Goal: Information Seeking & Learning: Learn about a topic

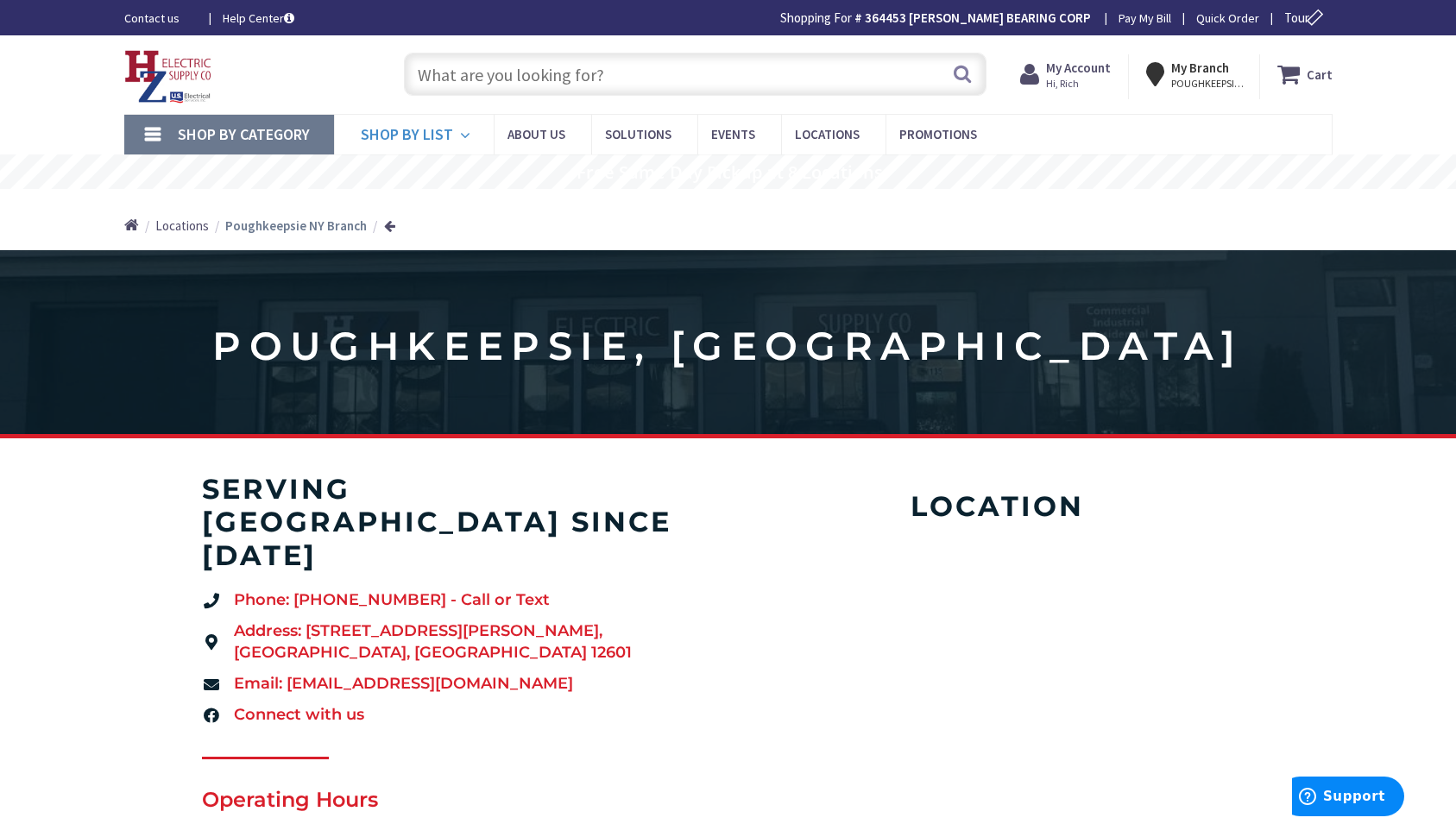
click at [460, 133] on icon at bounding box center [468, 136] width 16 height 38
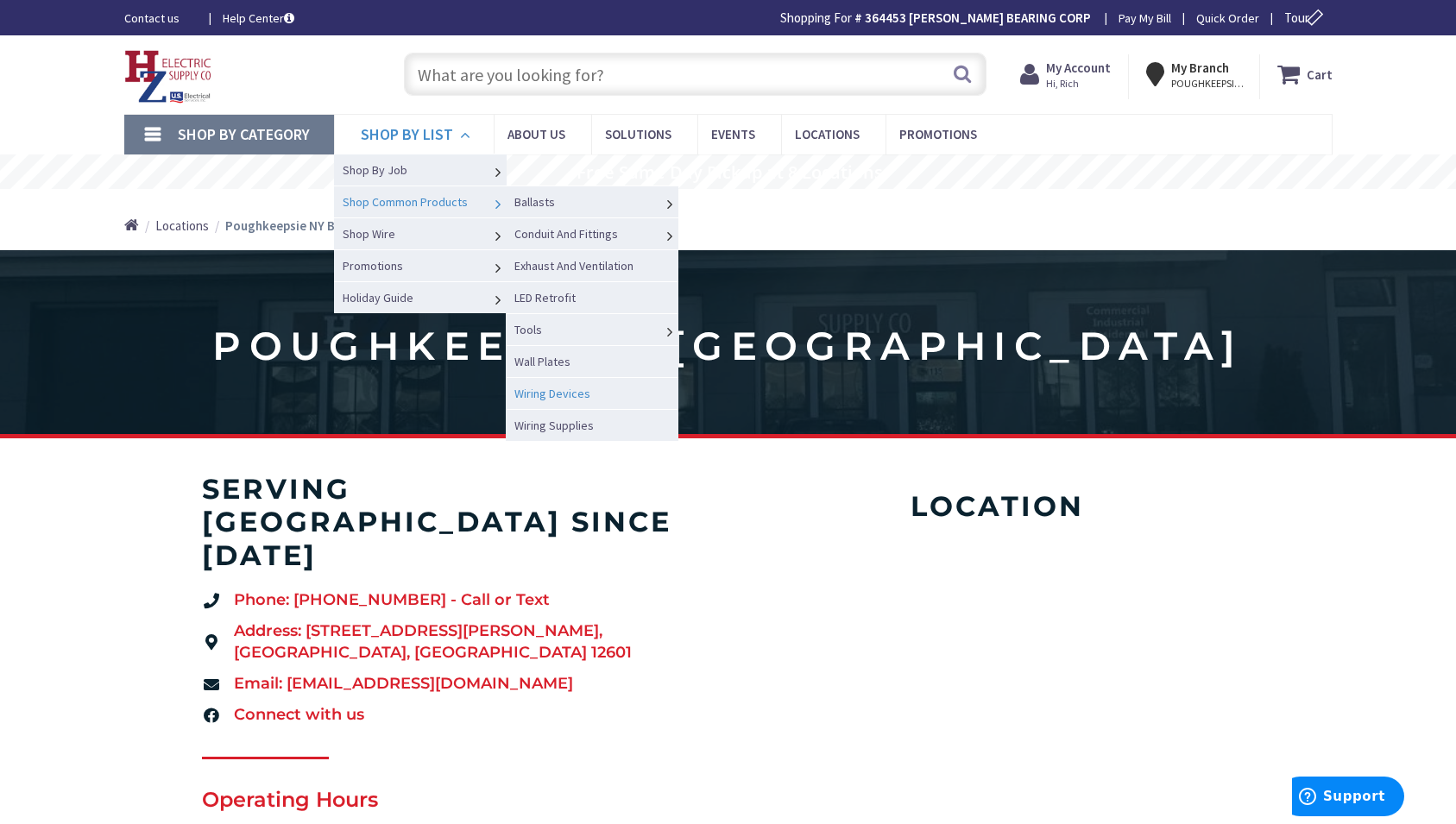
click at [547, 396] on span "Wiring Devices" at bounding box center [552, 394] width 76 height 16
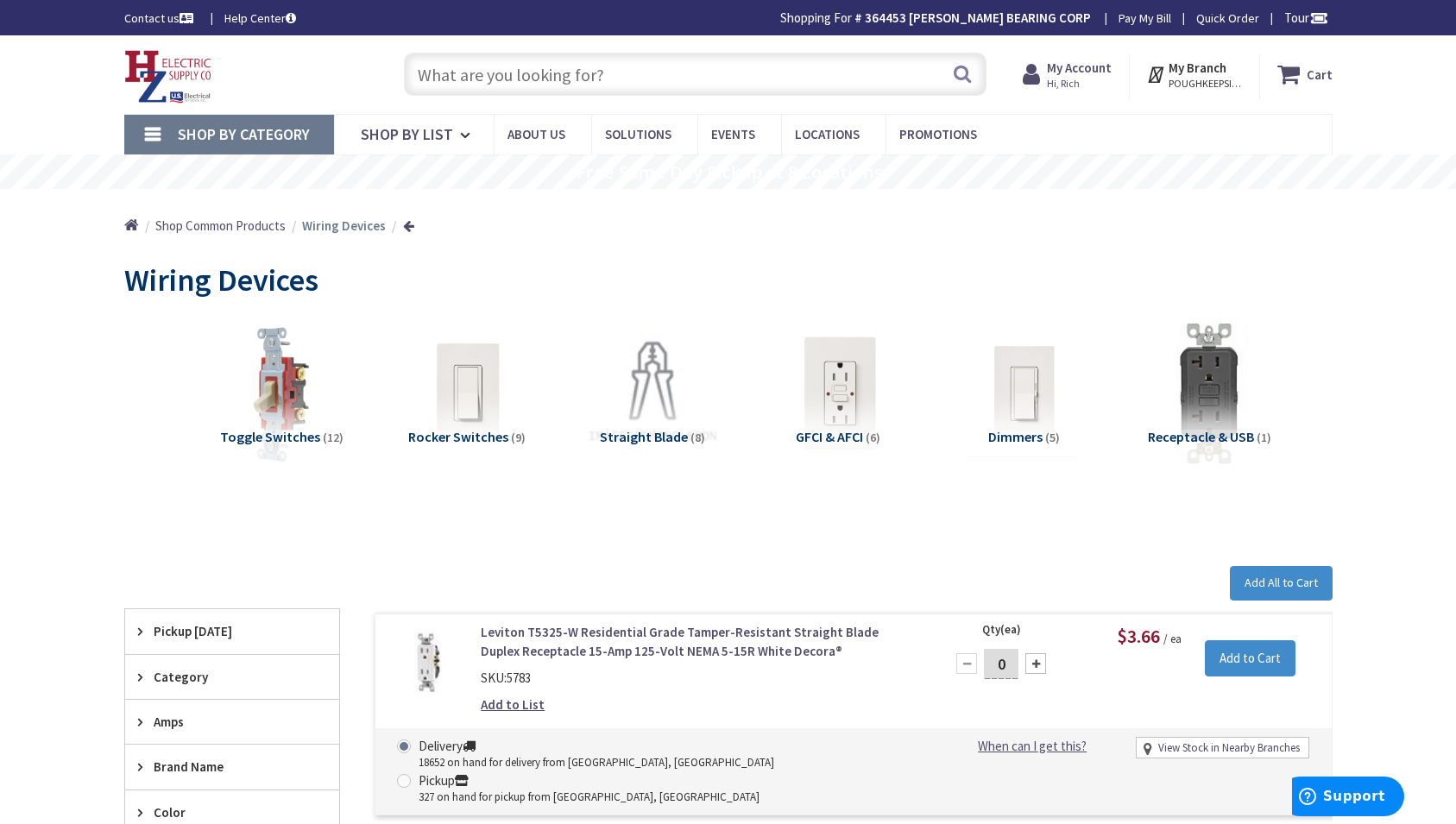
click at [436, 75] on input "text" at bounding box center [695, 74] width 583 height 43
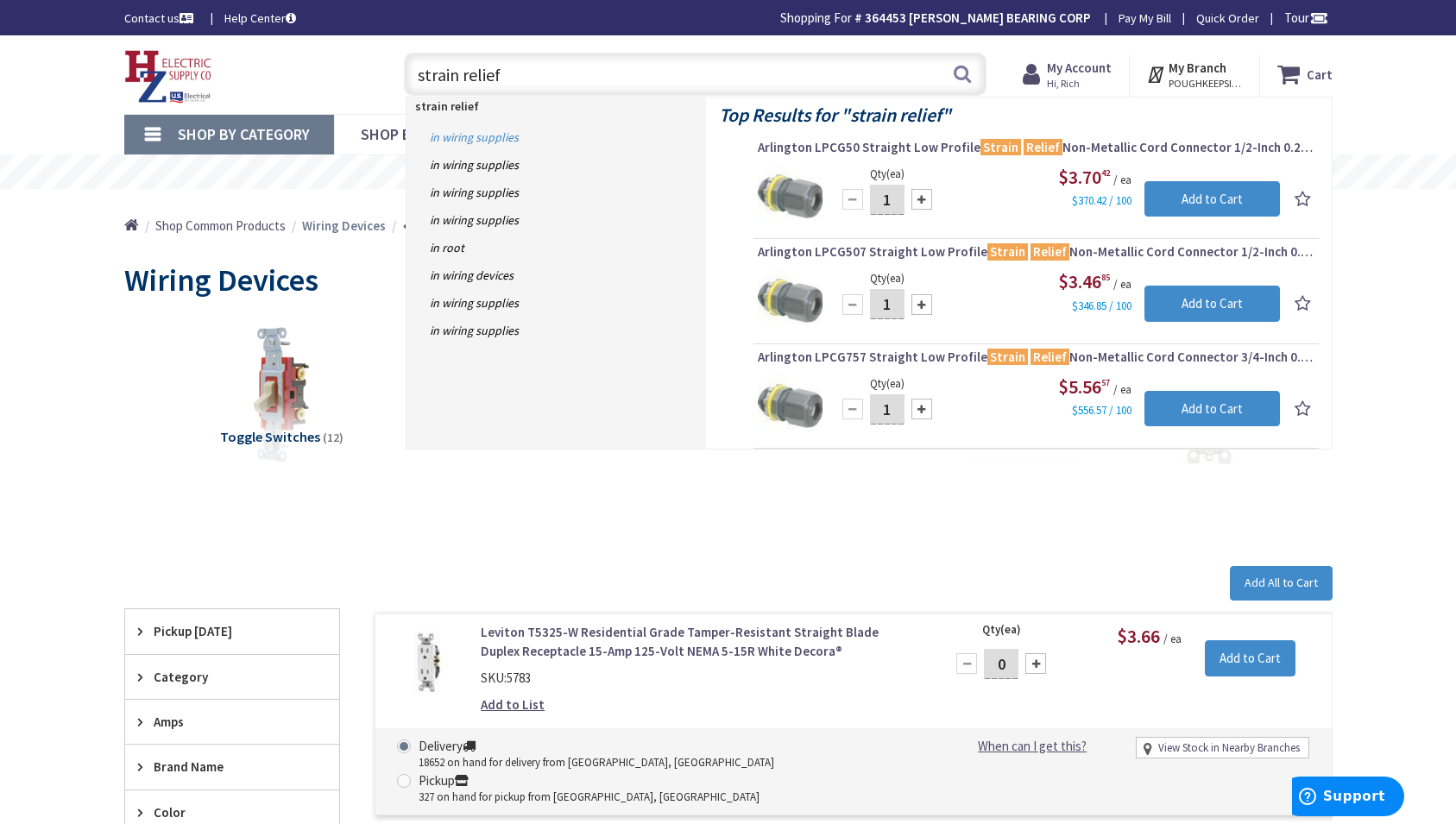
type input "strain relief"
click at [484, 135] on link "in Wiring Supplies" at bounding box center [556, 137] width 300 height 28
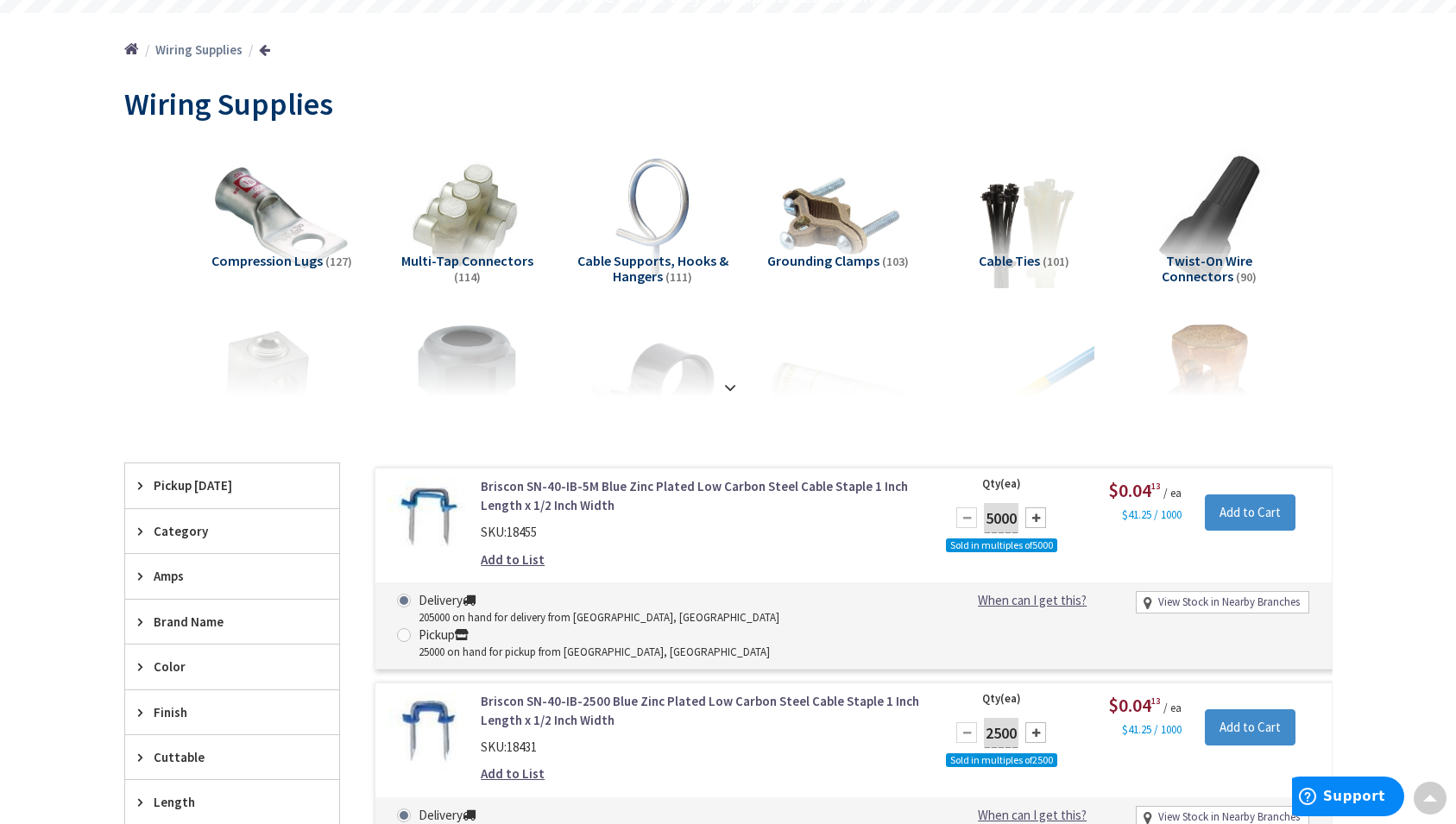
click at [456, 257] on span "Multi-Tap Connectors" at bounding box center [467, 260] width 133 height 17
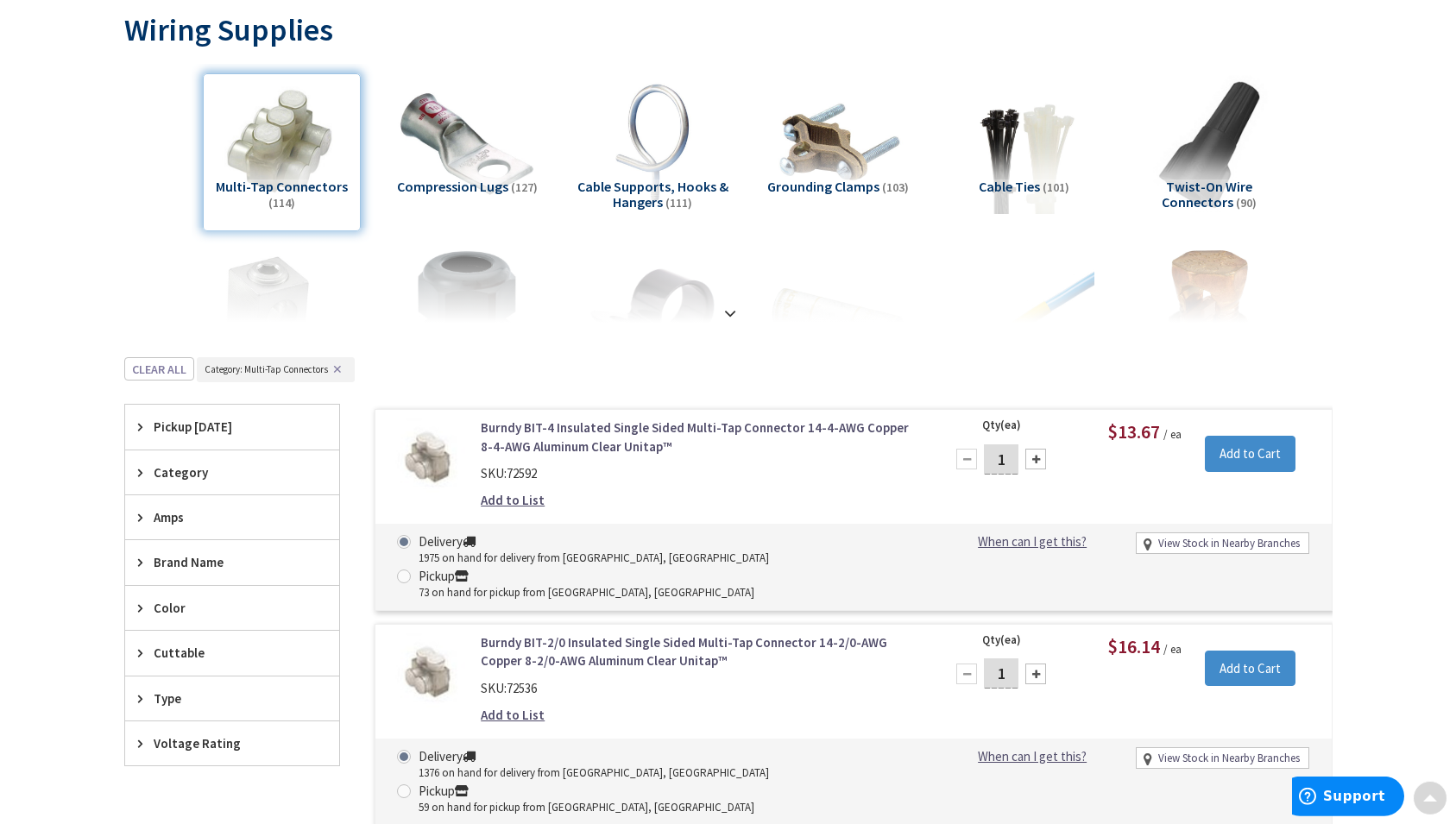
scroll to position [264, 0]
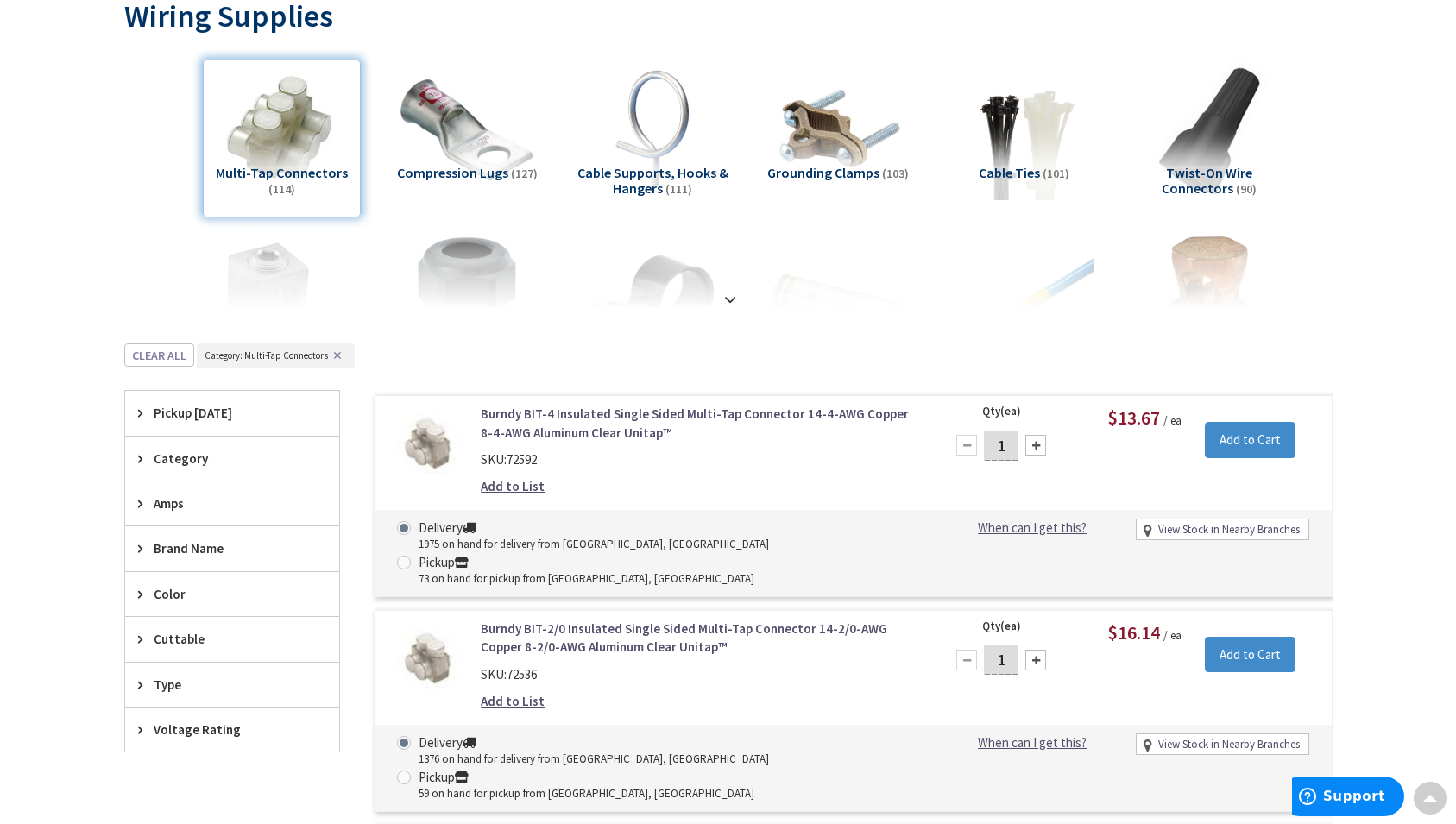
click at [455, 171] on span "Compression Lugs" at bounding box center [452, 172] width 112 height 17
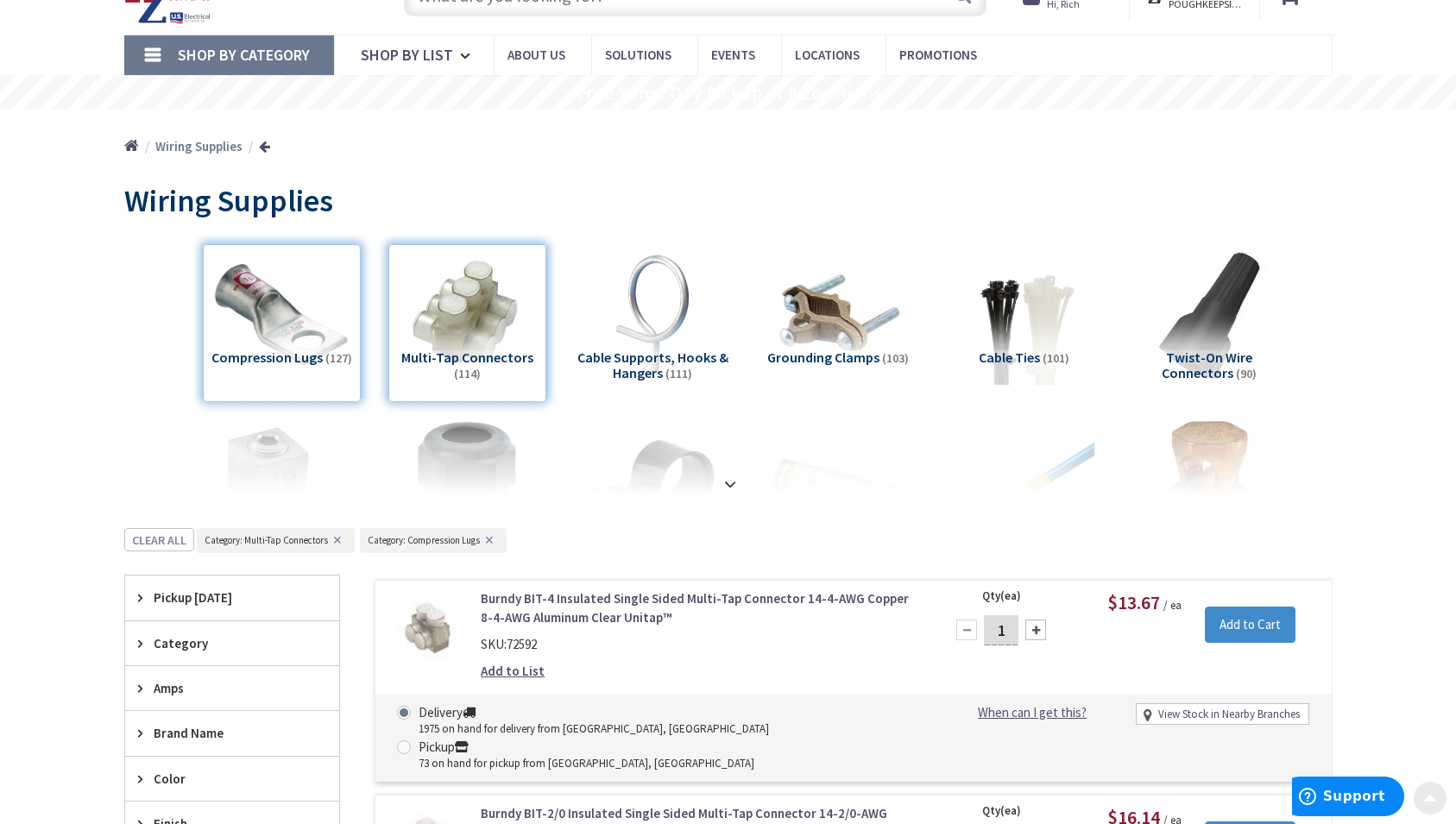
scroll to position [0, 0]
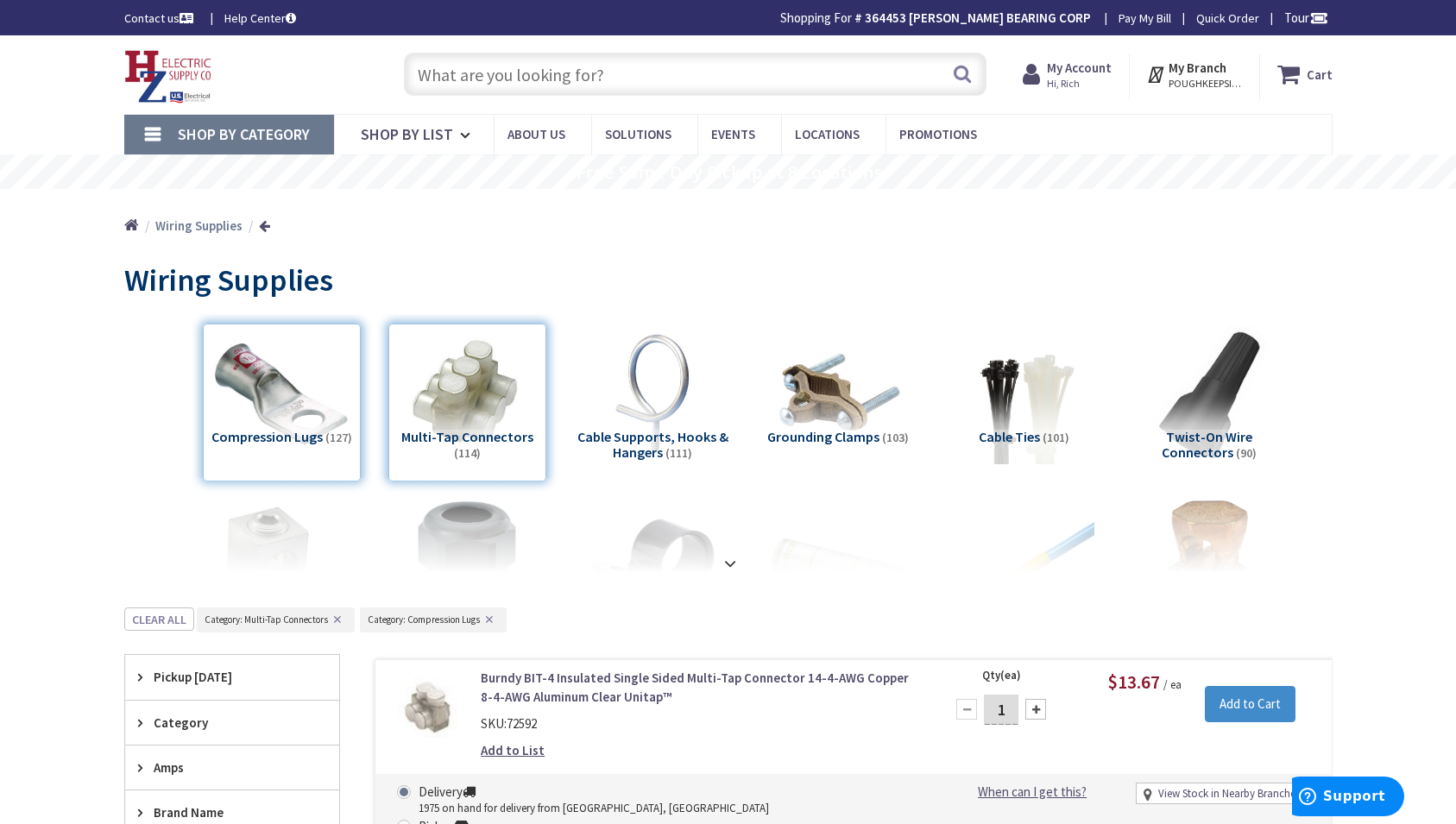
click at [319, 398] on div "Compression Lugs (127)" at bounding box center [282, 403] width 158 height 158
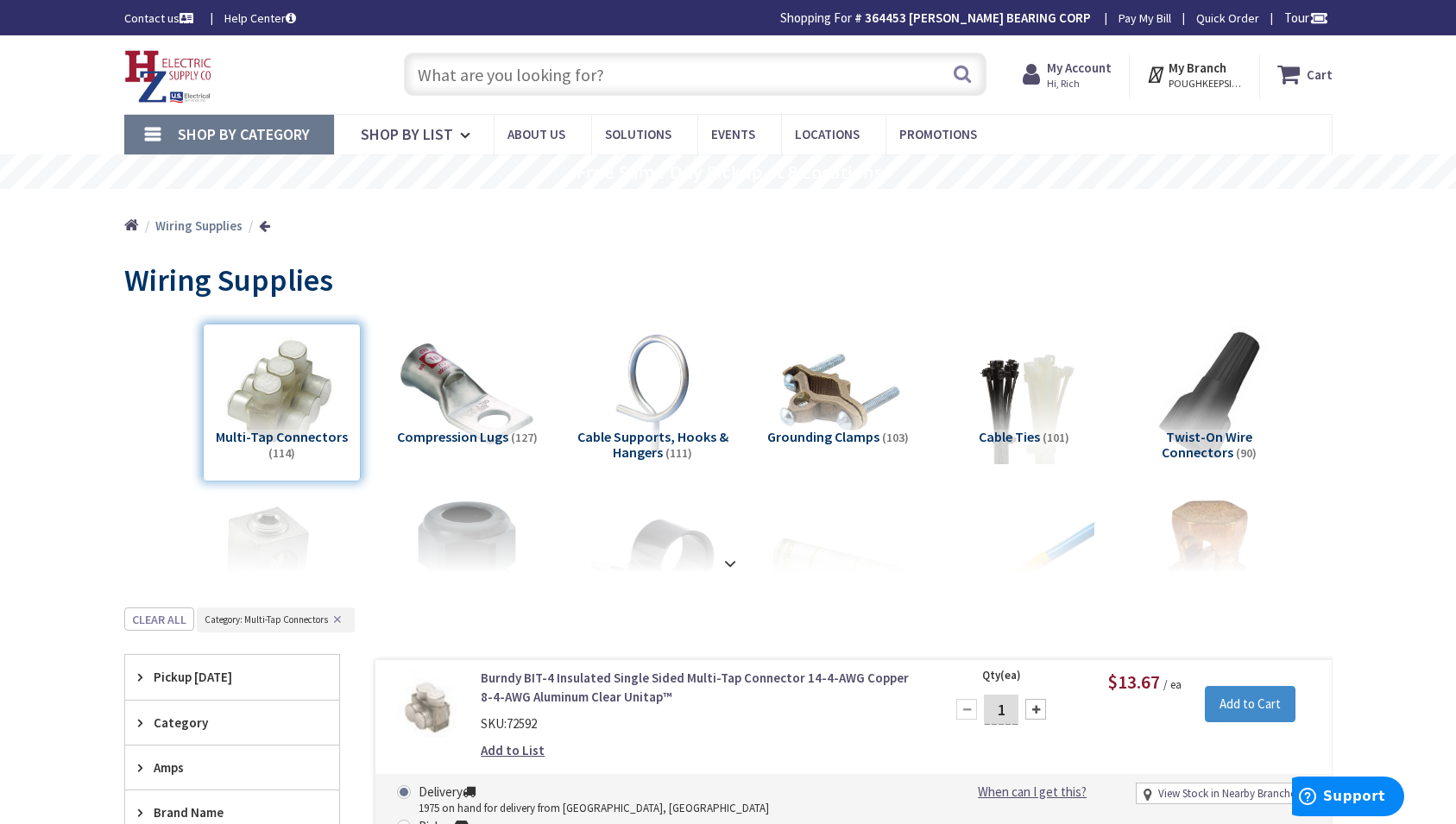
click at [467, 437] on span "Compression Lugs" at bounding box center [452, 436] width 112 height 17
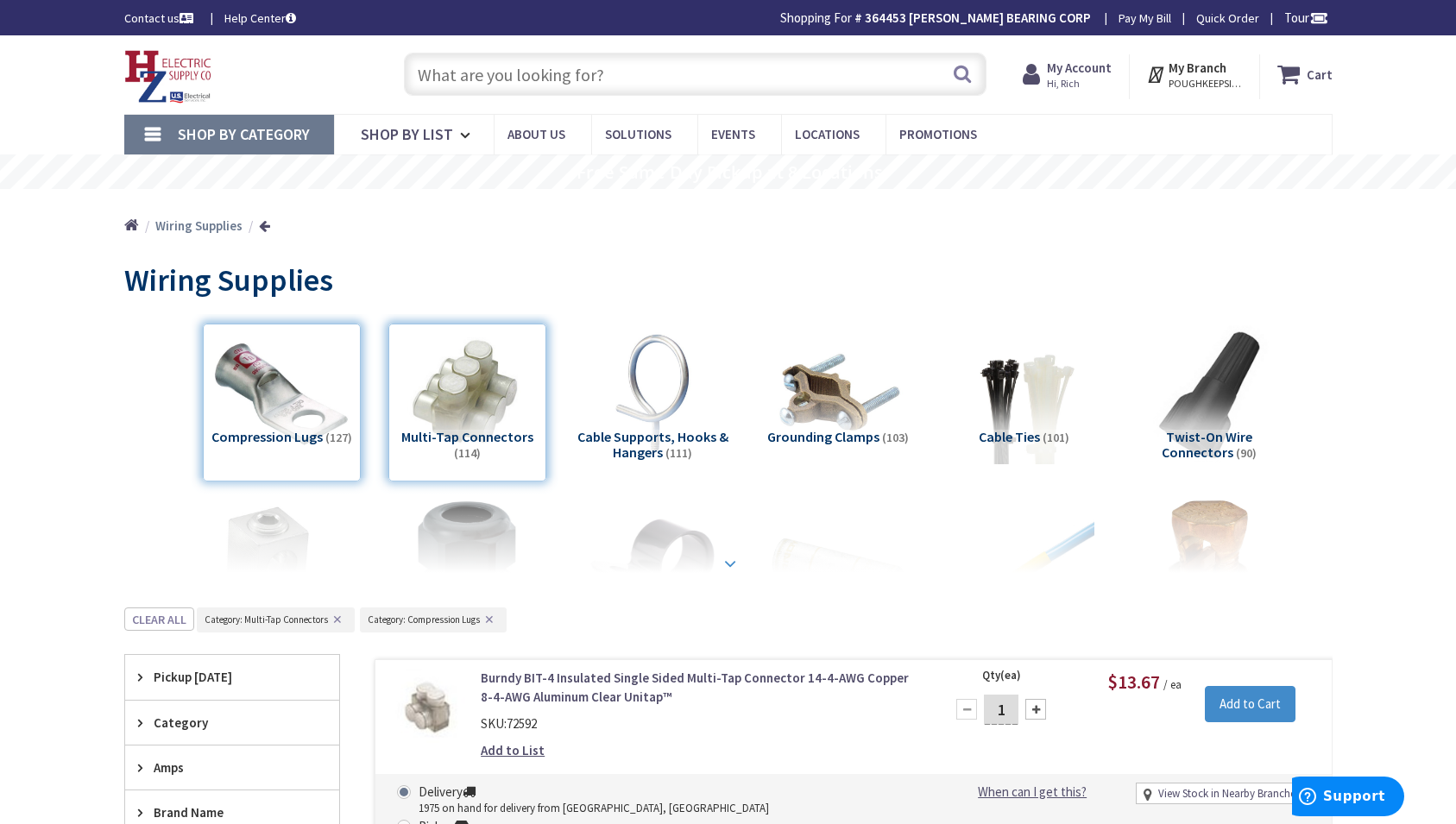
click at [470, 571] on div at bounding box center [728, 525] width 1122 height 95
click at [729, 561] on strong at bounding box center [729, 563] width 21 height 19
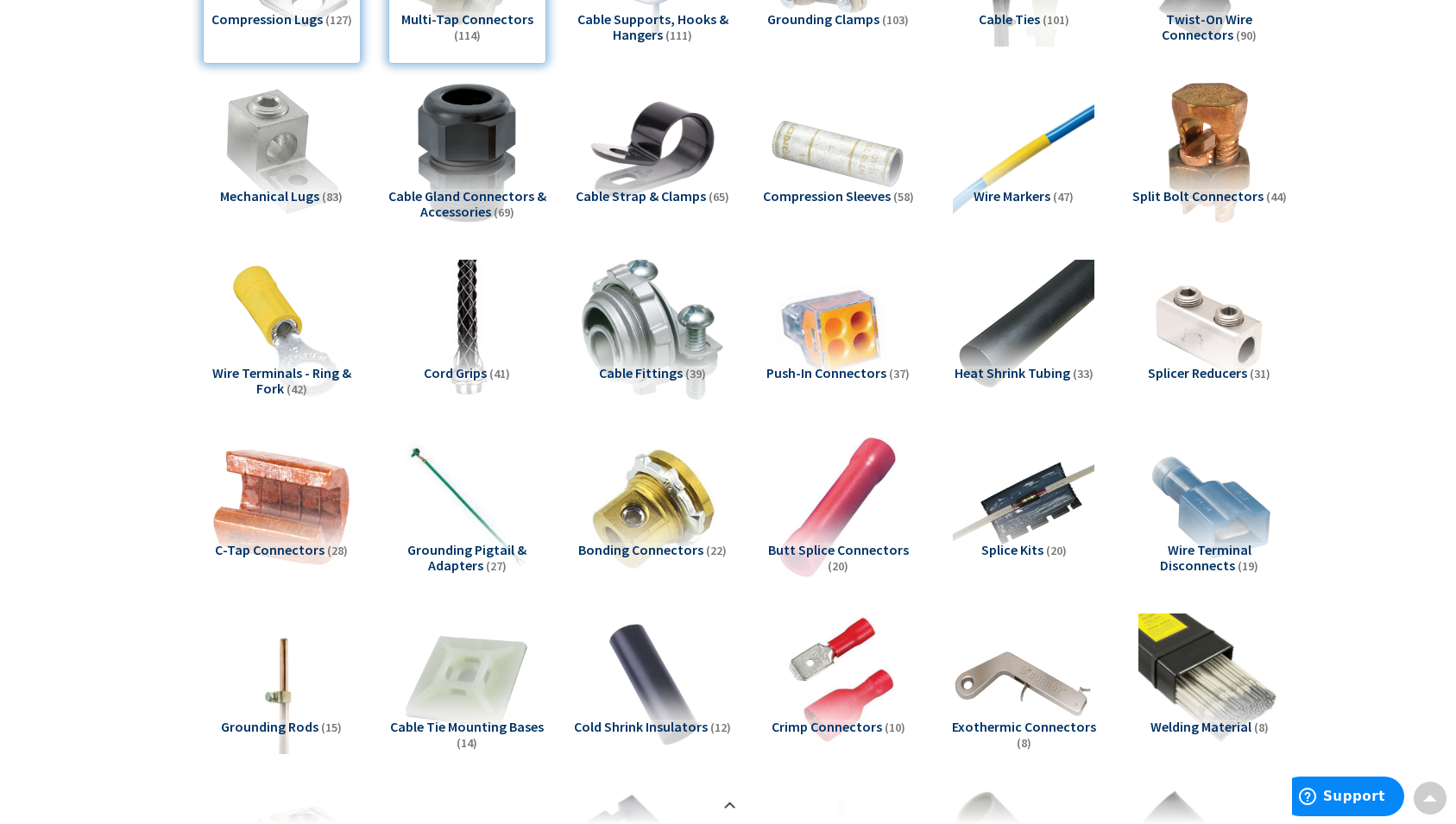
scroll to position [440, 0]
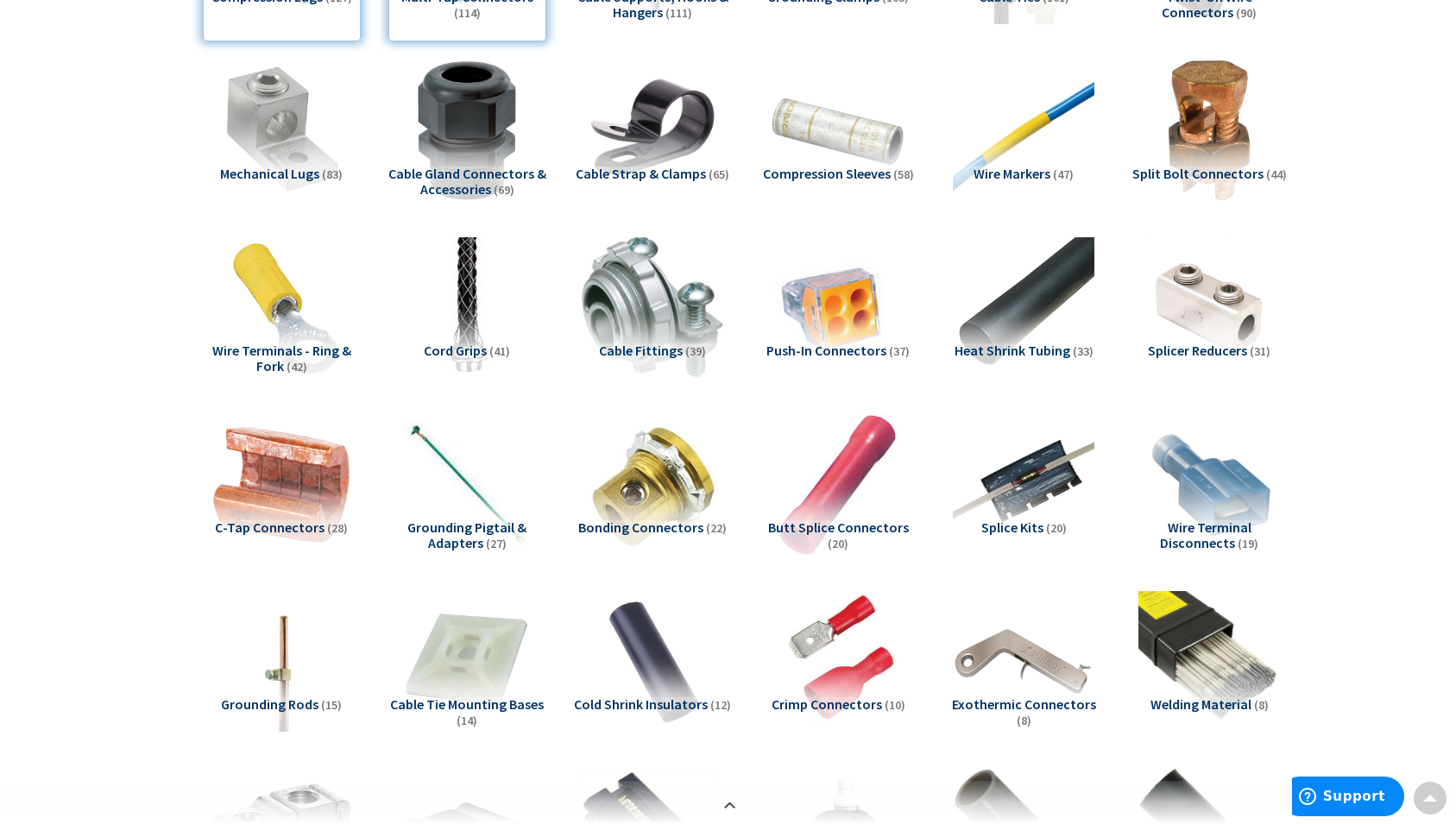
click at [269, 354] on span "Wire Terminals - Ring & Fork" at bounding box center [281, 358] width 139 height 33
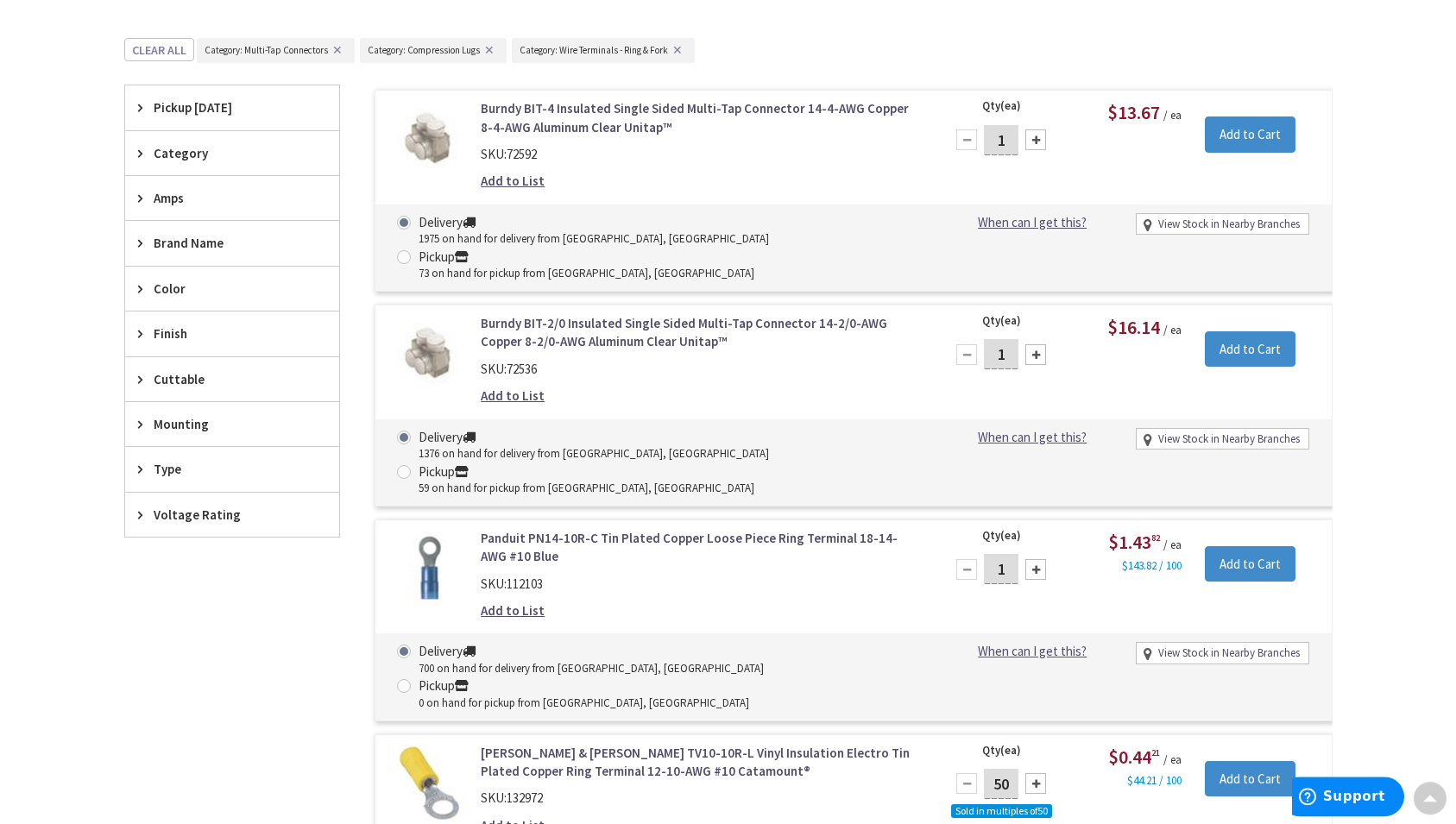
scroll to position [1862, 0]
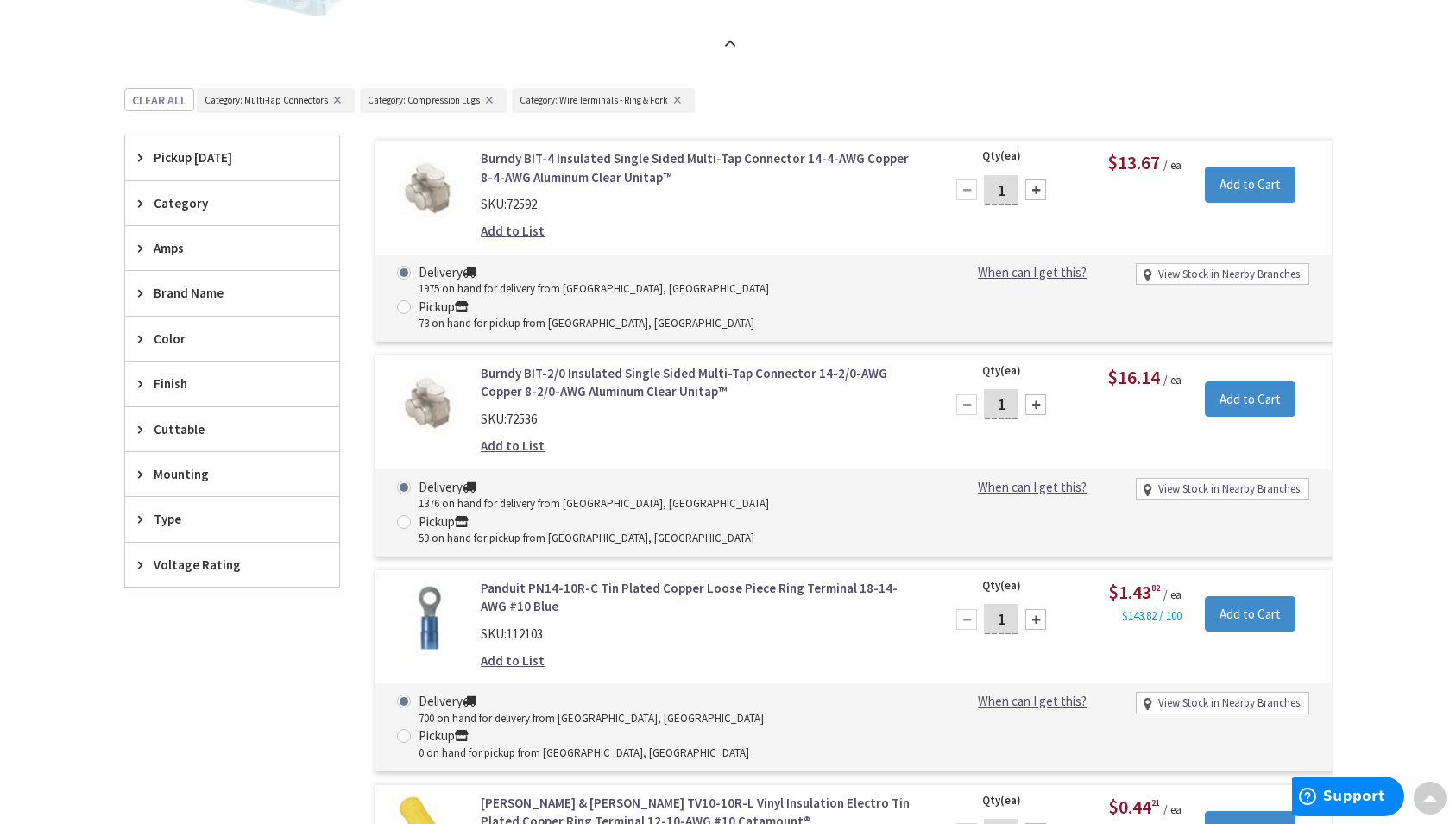
click at [142, 520] on icon at bounding box center [145, 519] width 13 height 13
click at [163, 722] on button "Show more" at bounding box center [232, 729] width 214 height 29
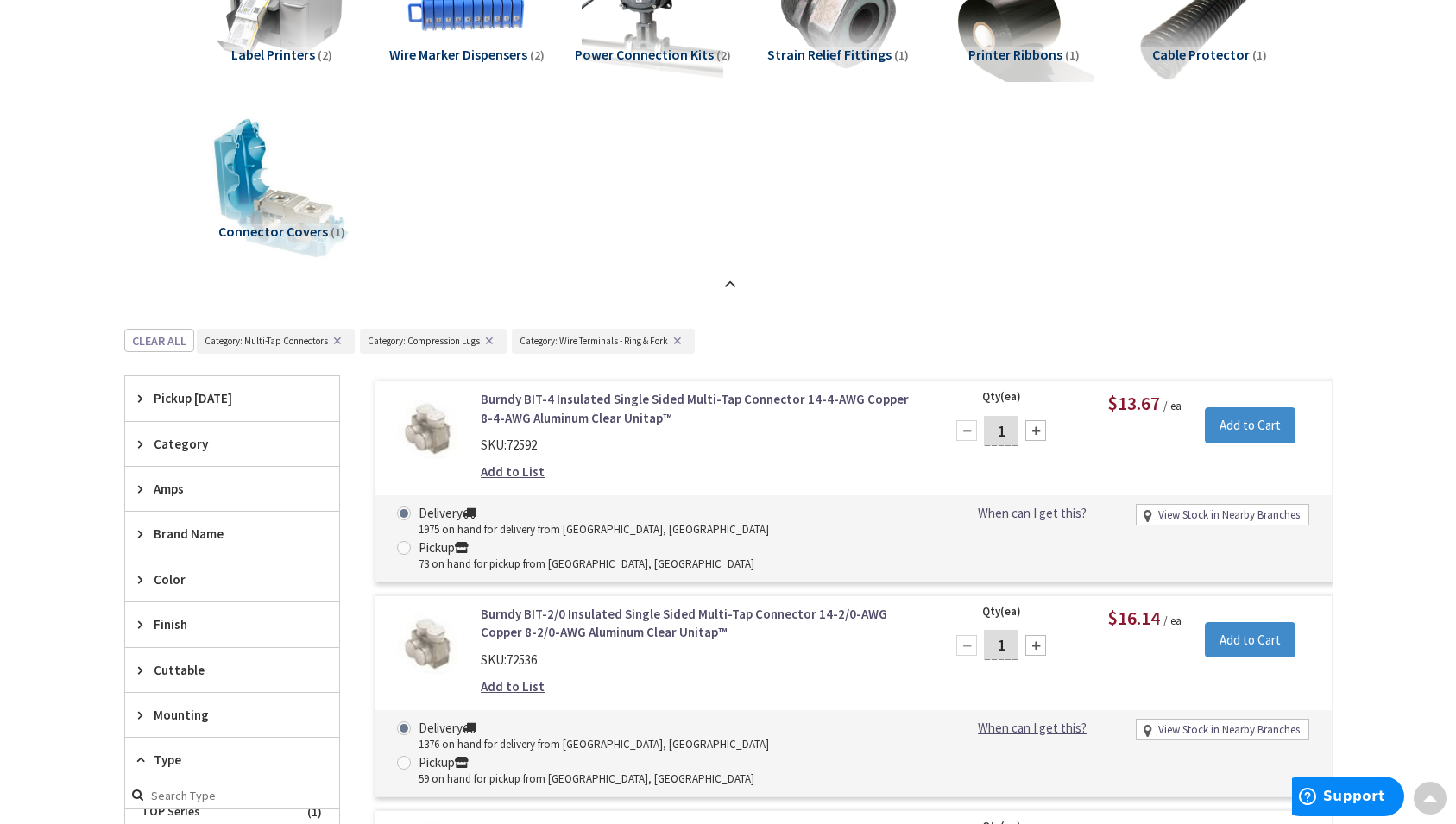
scroll to position [1510, 0]
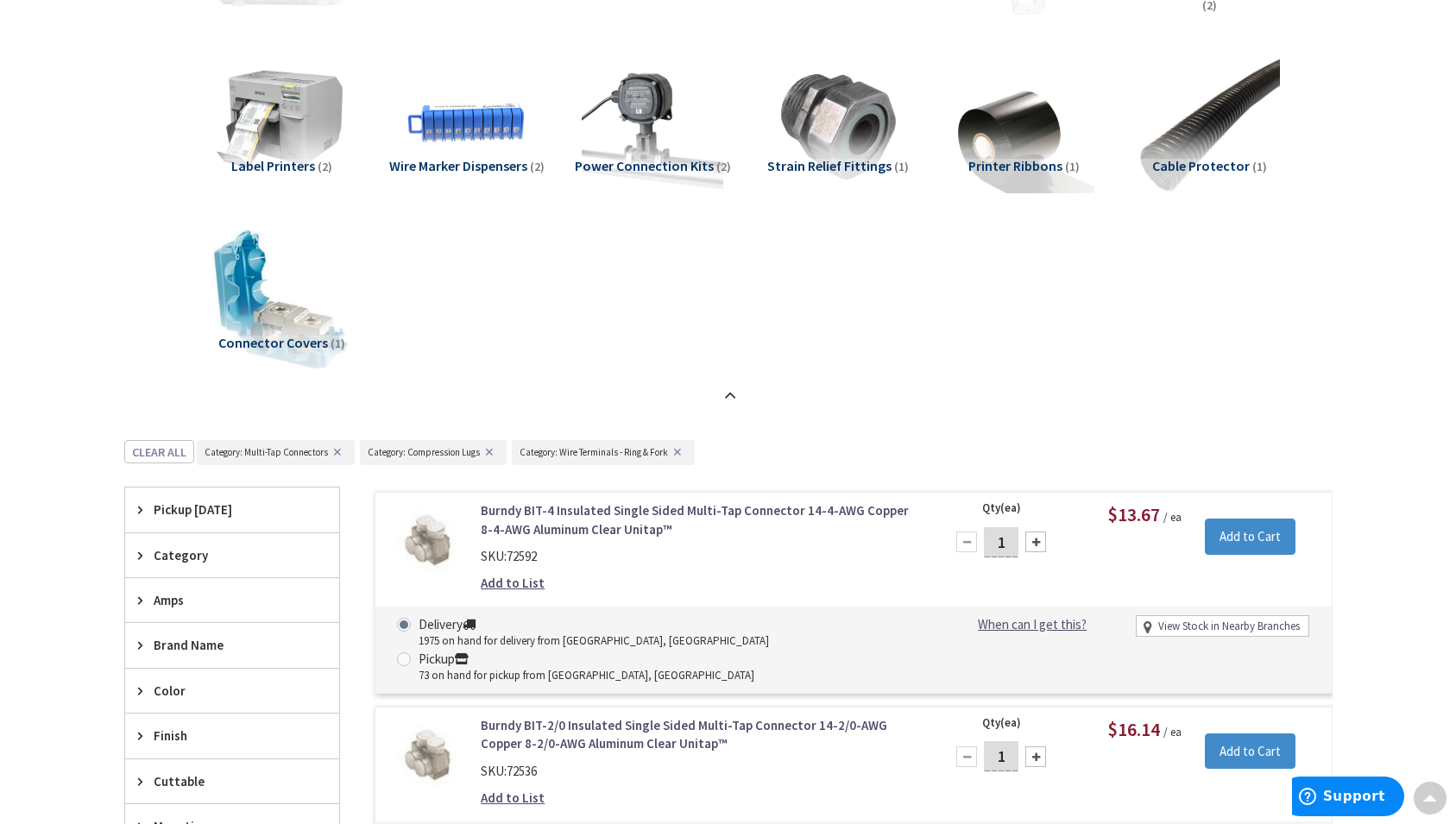
click at [1213, 165] on span "Cable Protector" at bounding box center [1202, 165] width 98 height 17
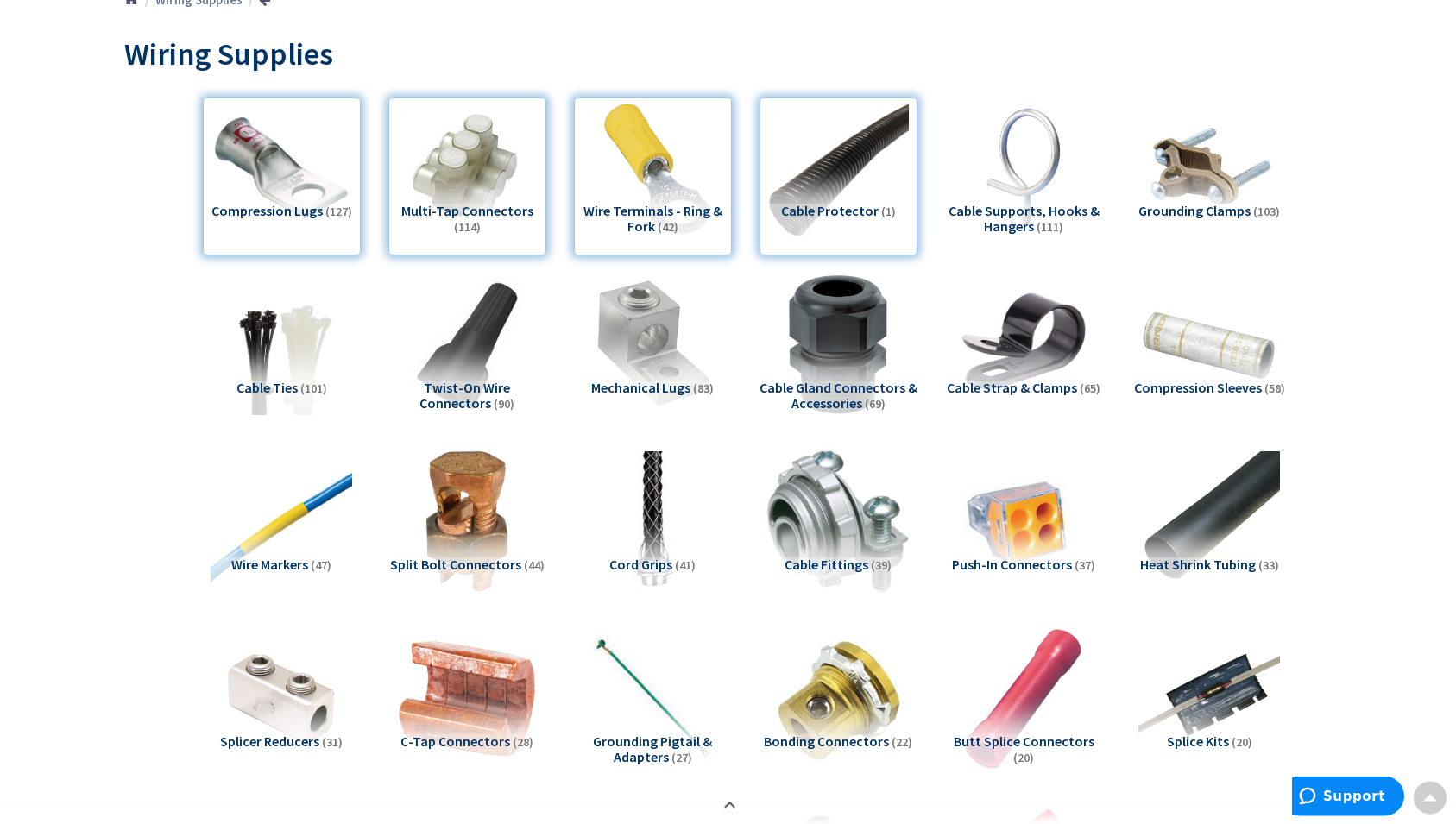
scroll to position [181, 0]
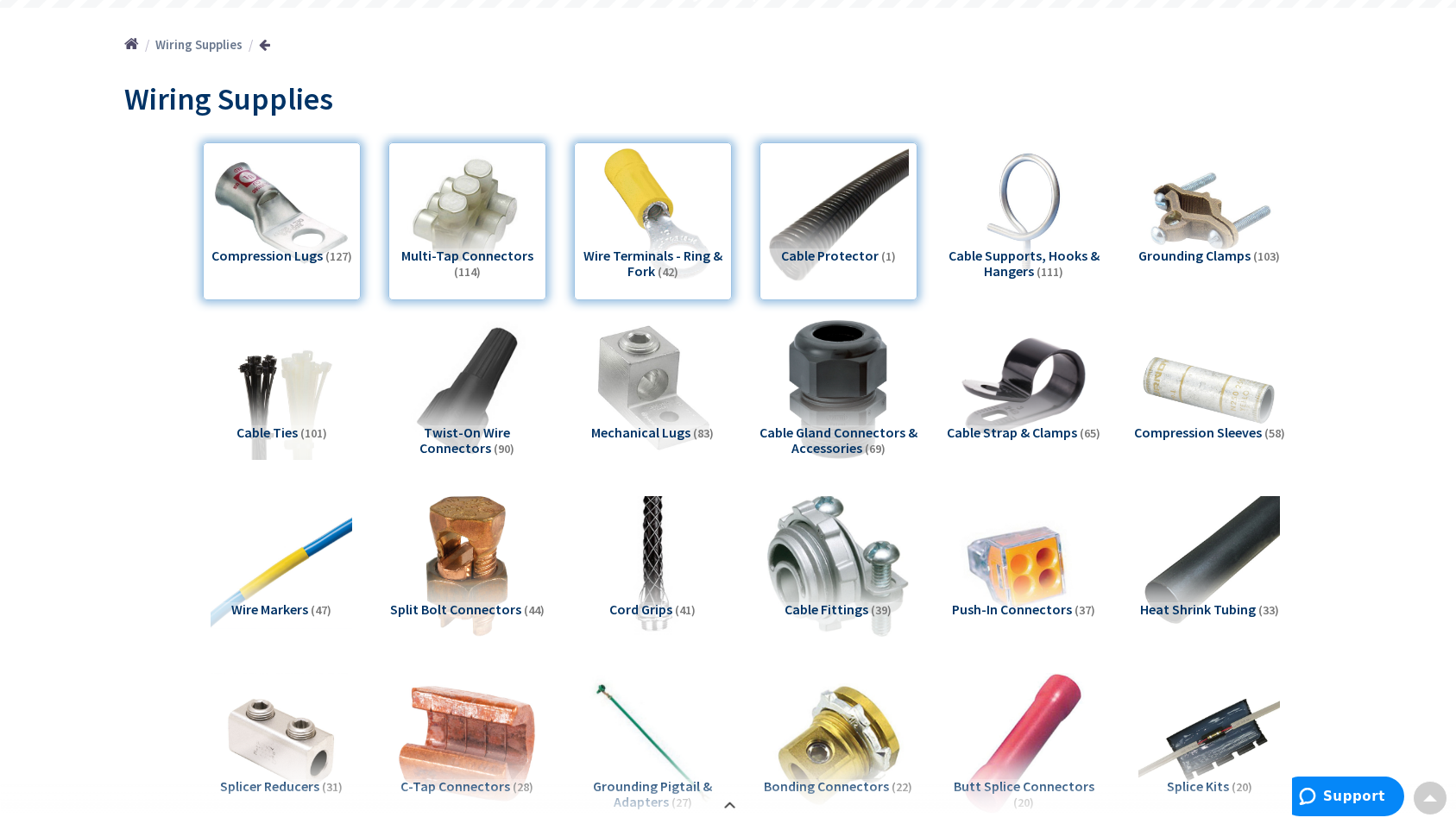
click at [253, 276] on div "Compression Lugs (127)" at bounding box center [282, 221] width 158 height 158
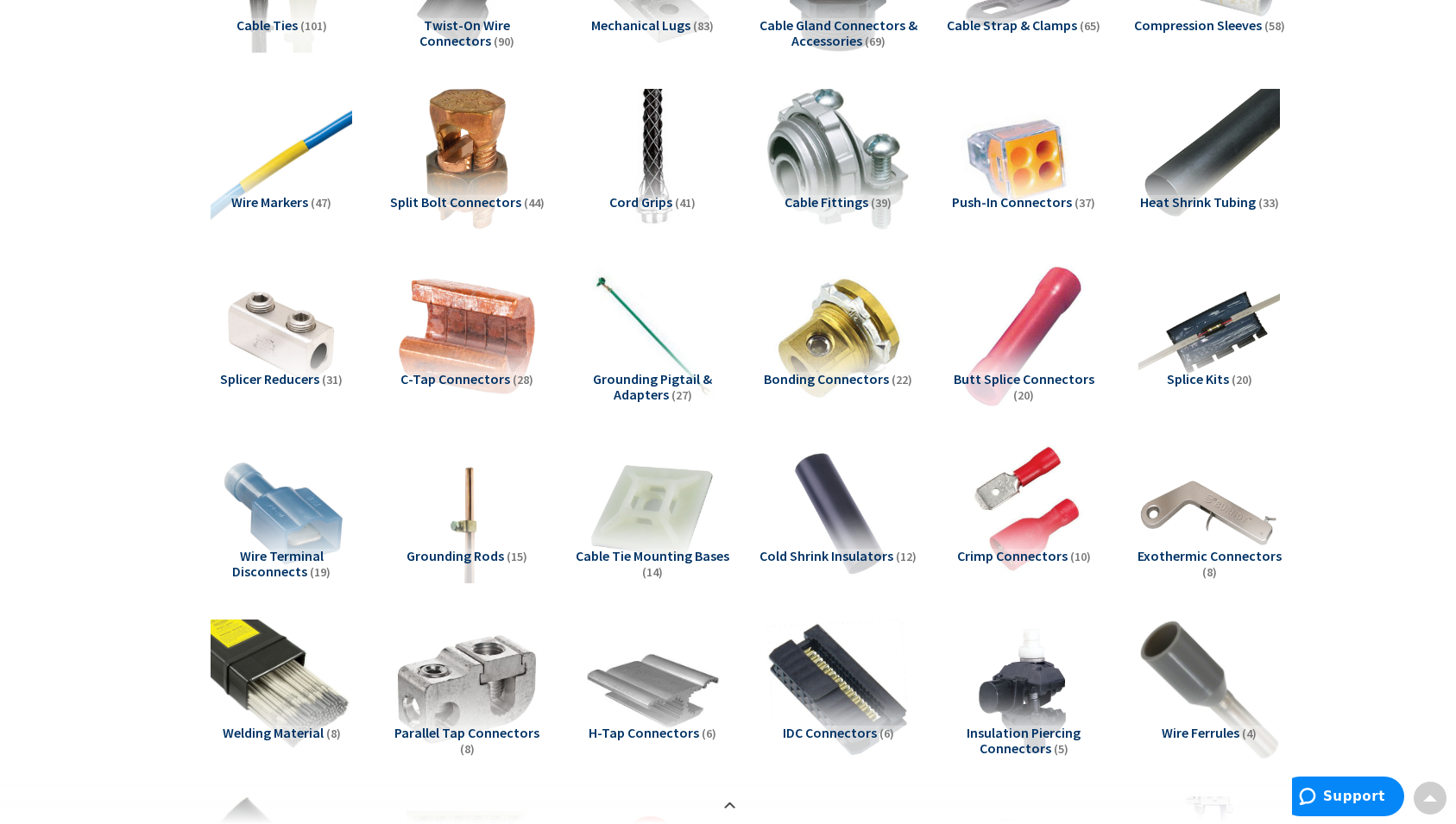
scroll to position [541, 0]
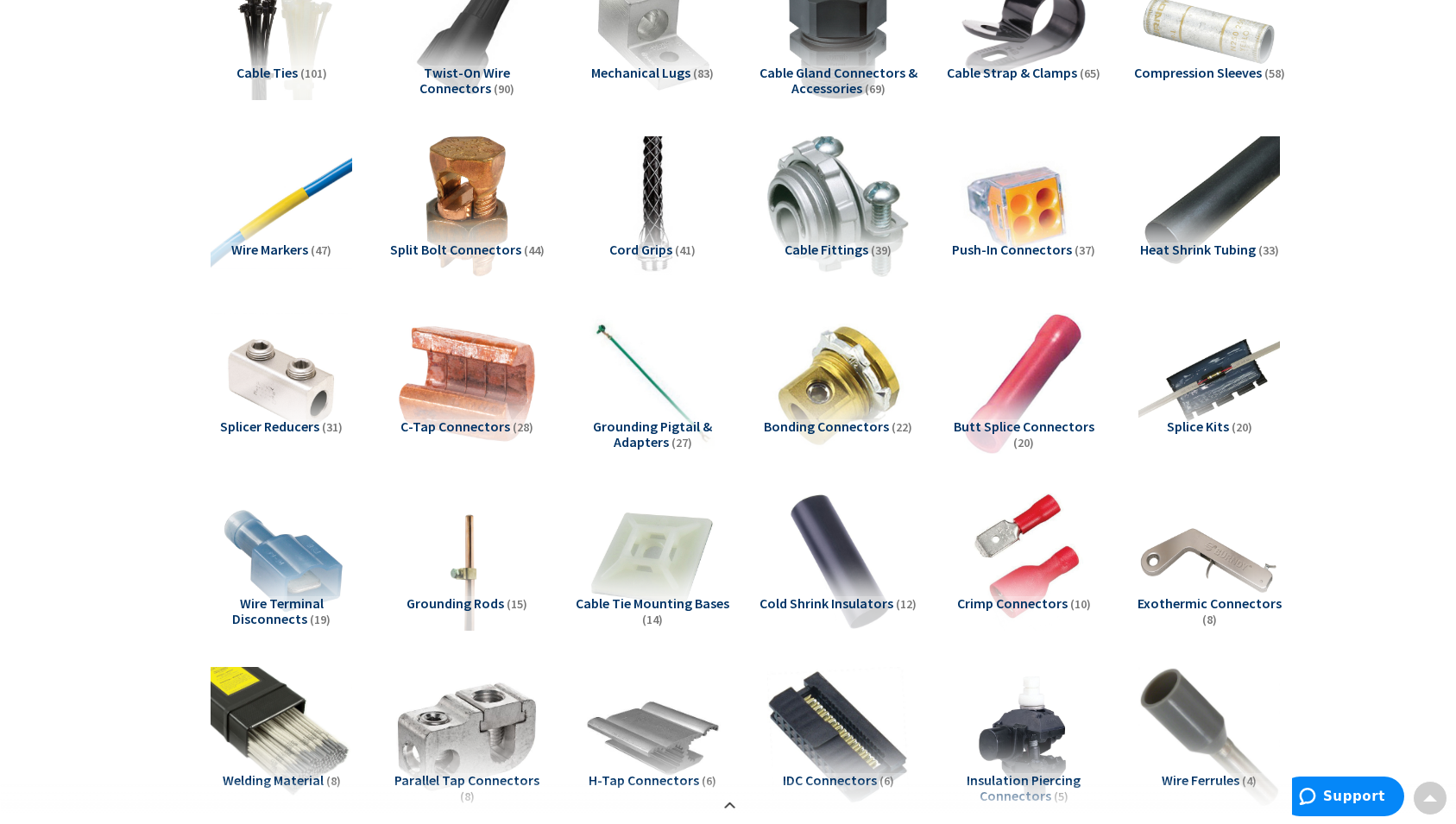
click at [833, 583] on img at bounding box center [837, 559] width 156 height 156
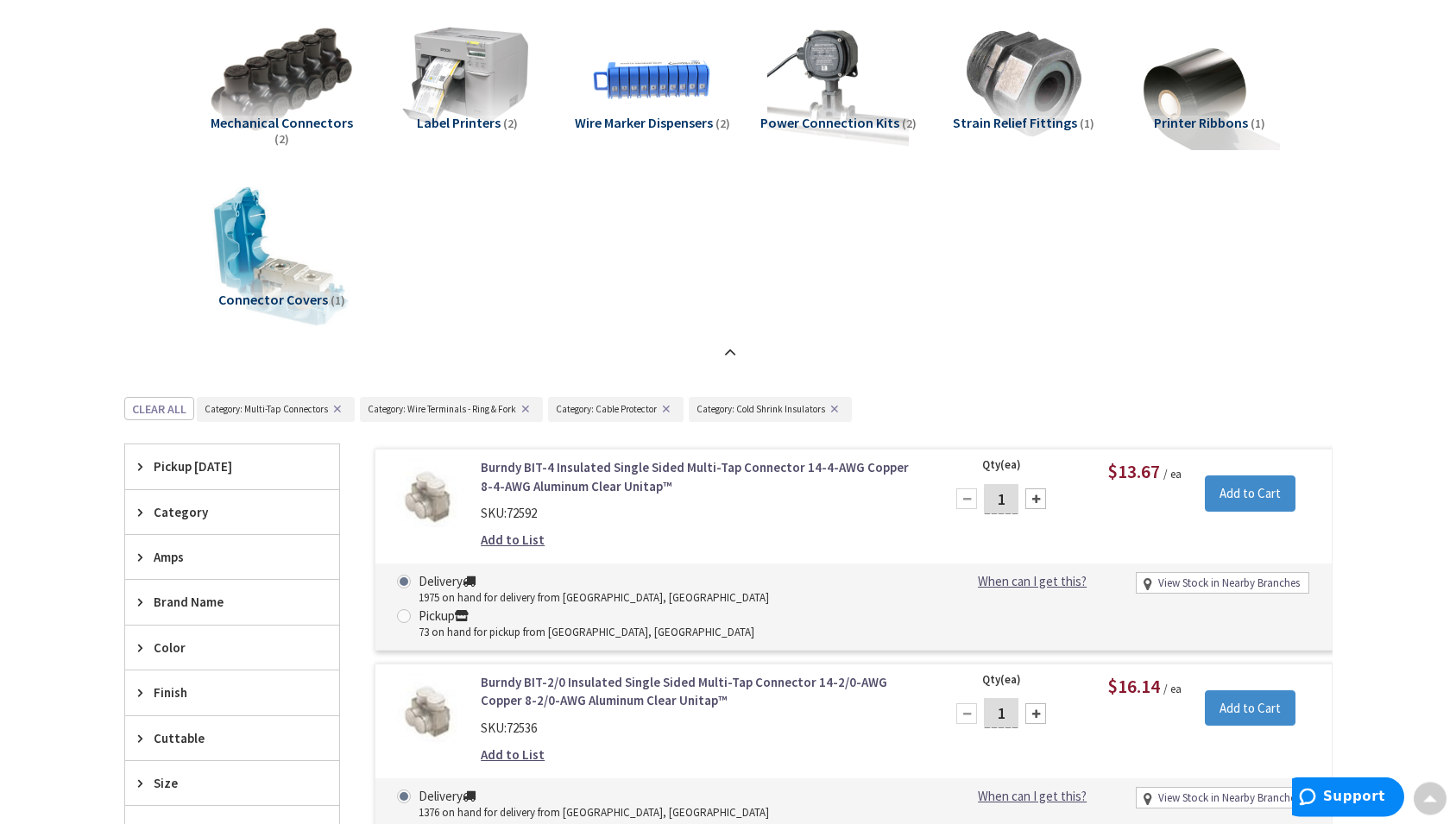
scroll to position [1585, 0]
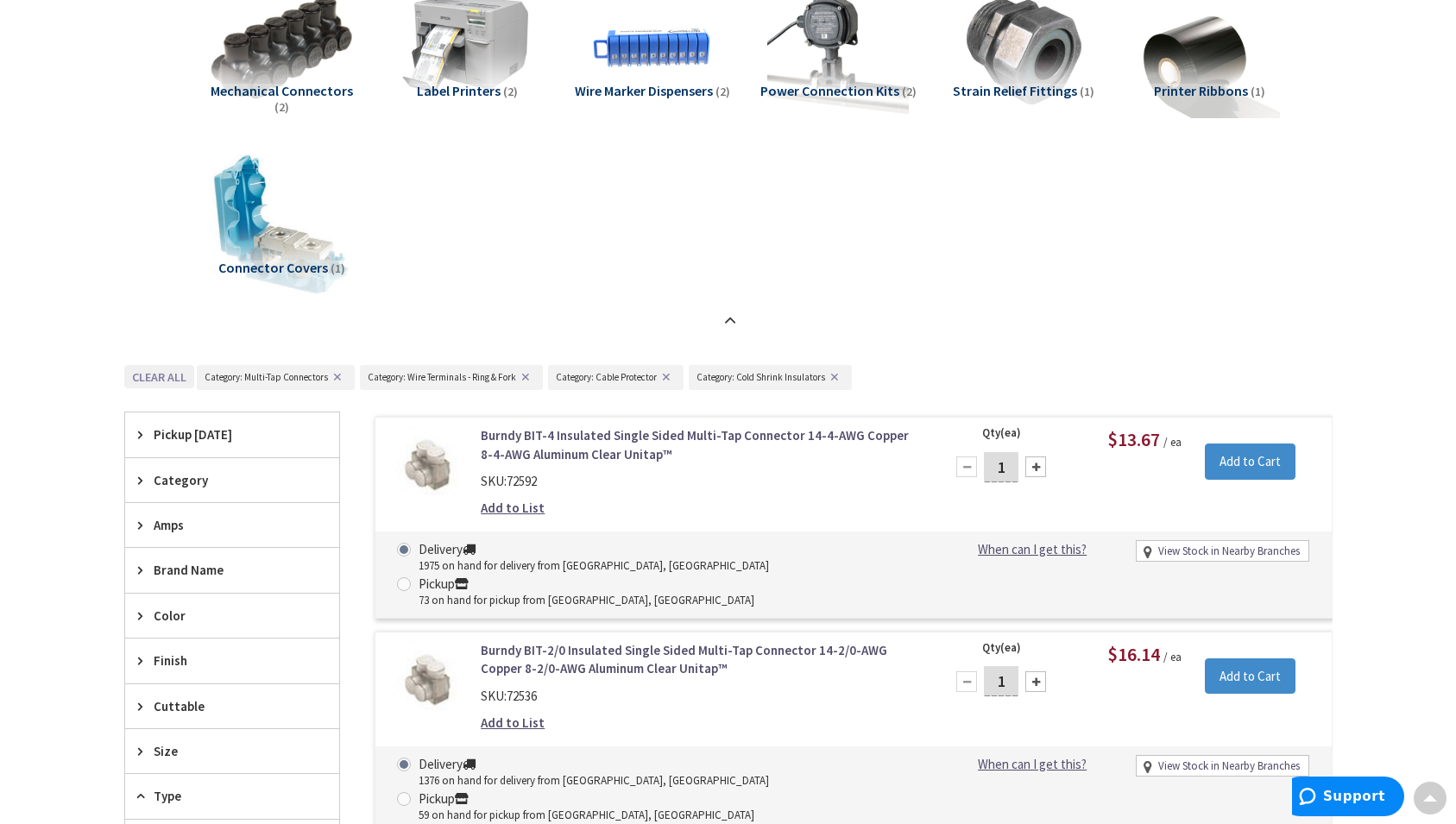
click at [167, 376] on button "Clear all" at bounding box center [159, 376] width 70 height 23
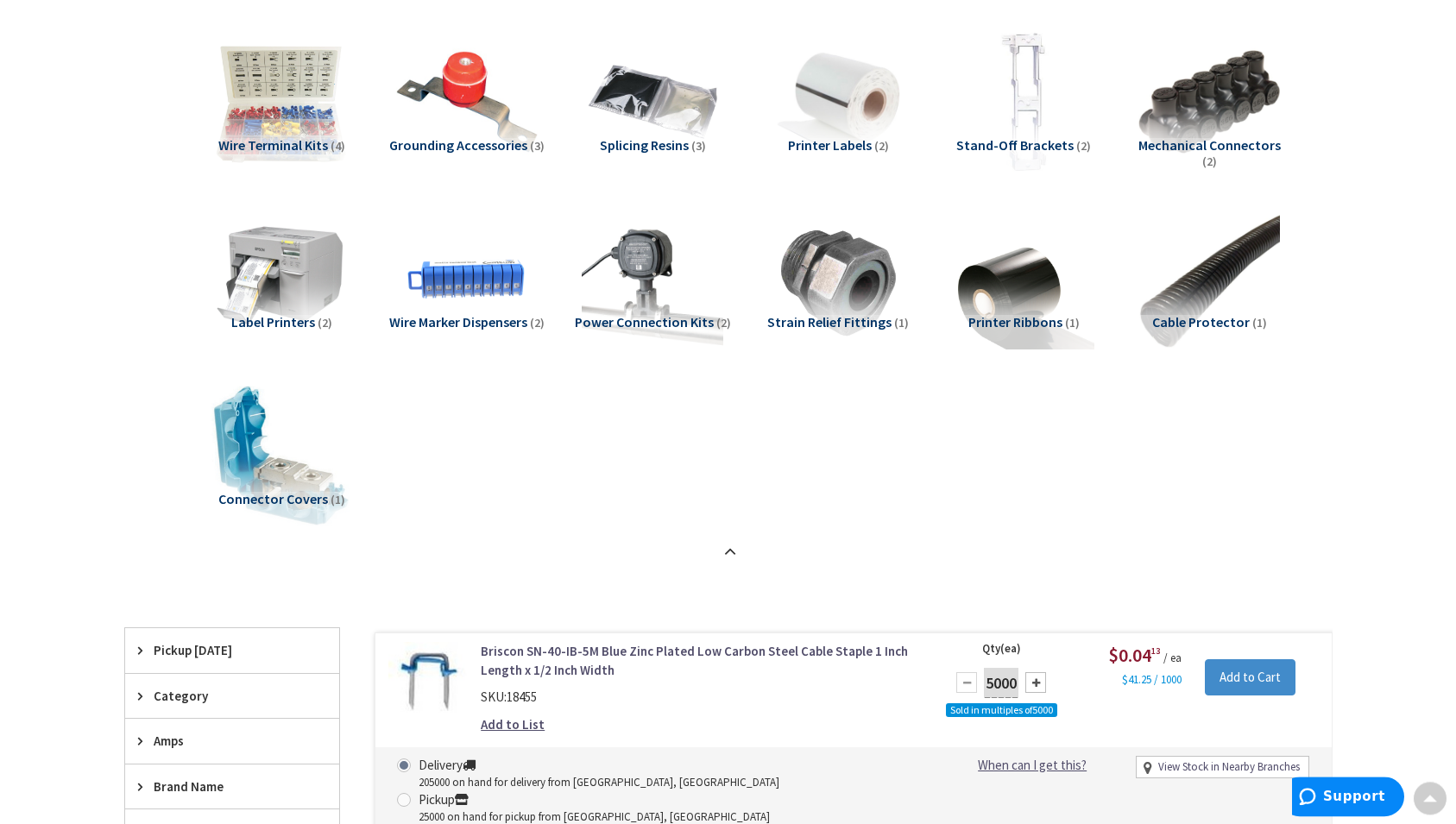
scroll to position [1320, 0]
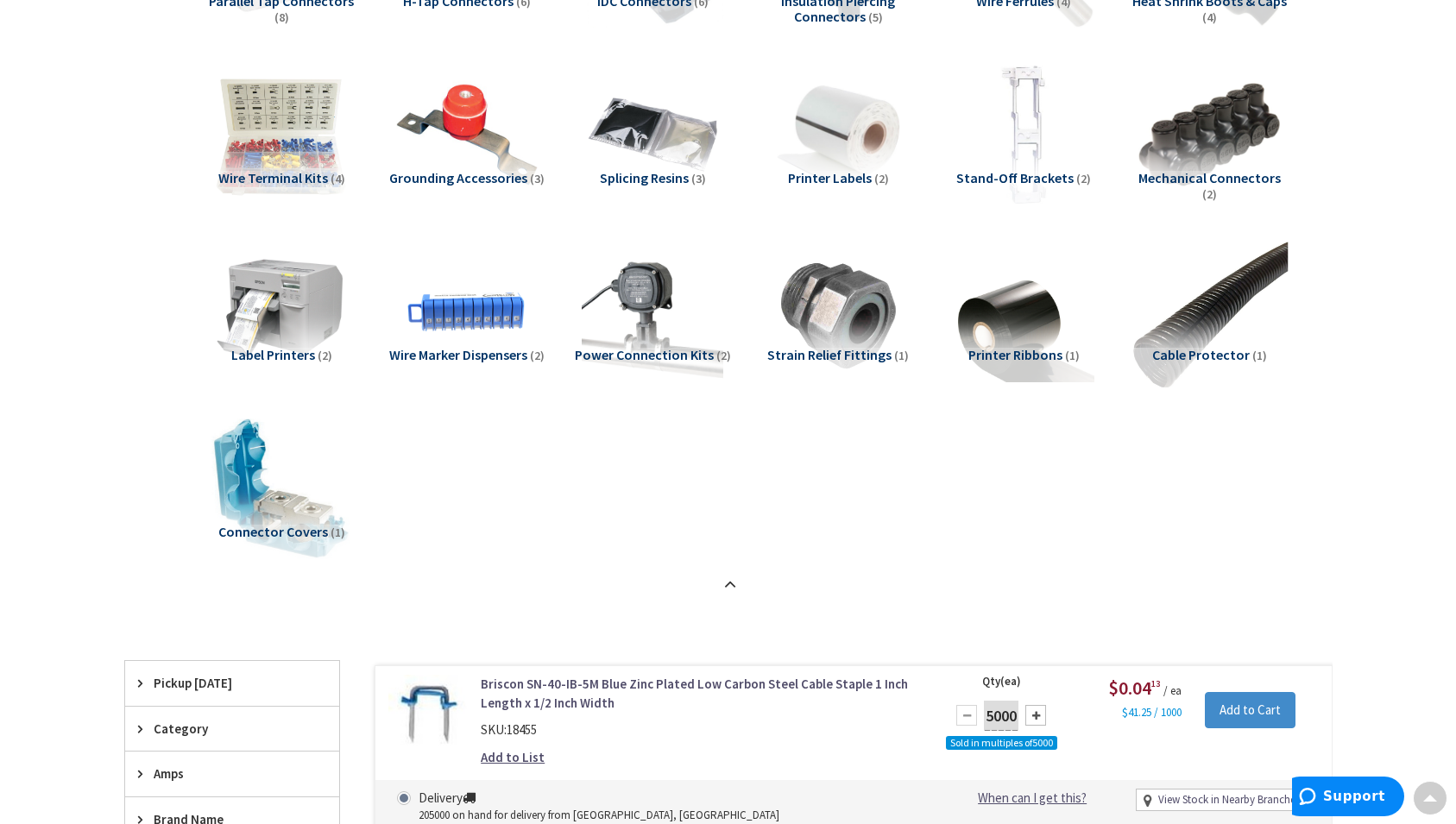
click at [1224, 333] on img at bounding box center [1209, 311] width 156 height 156
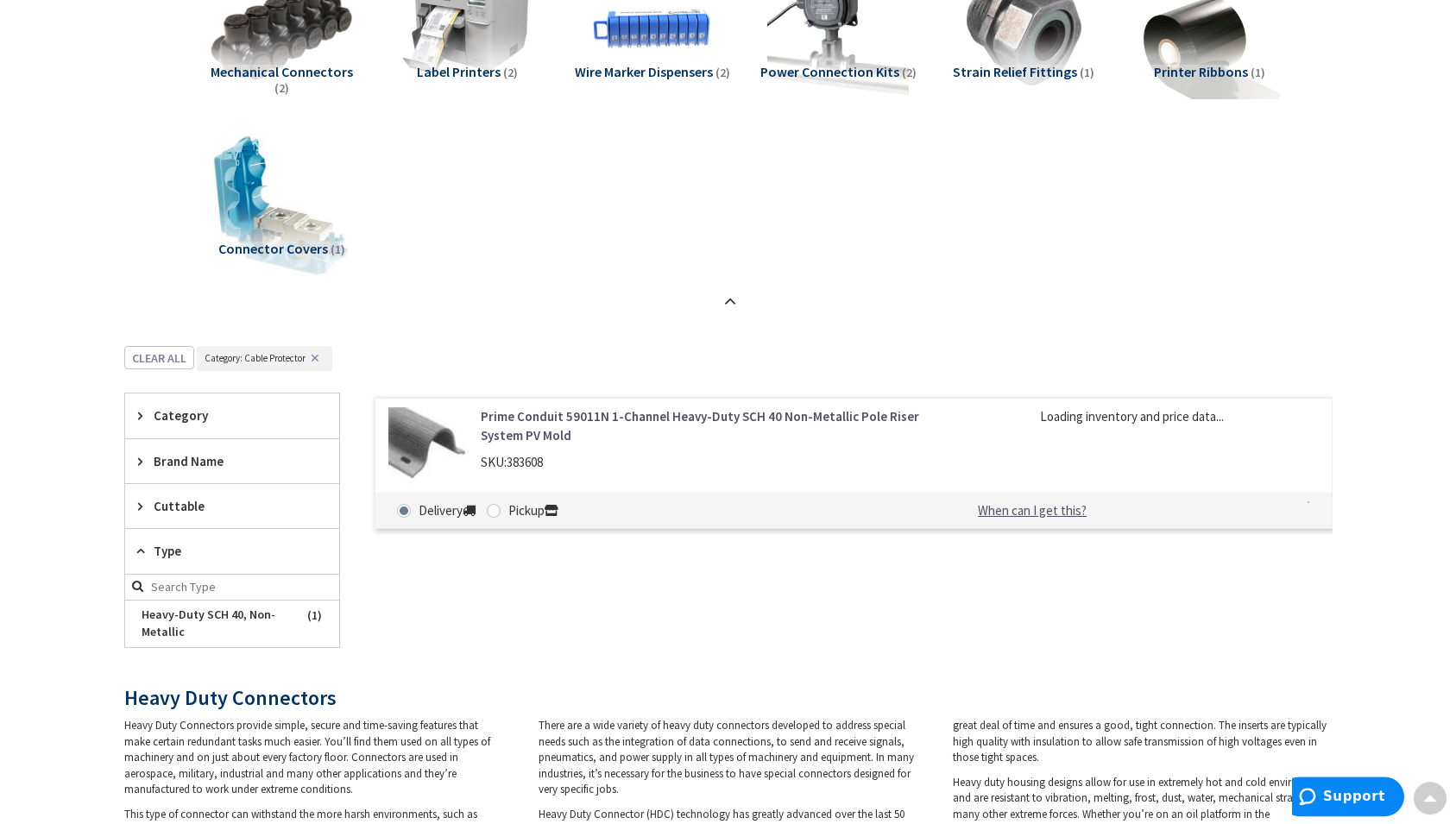
scroll to position [1422, 0]
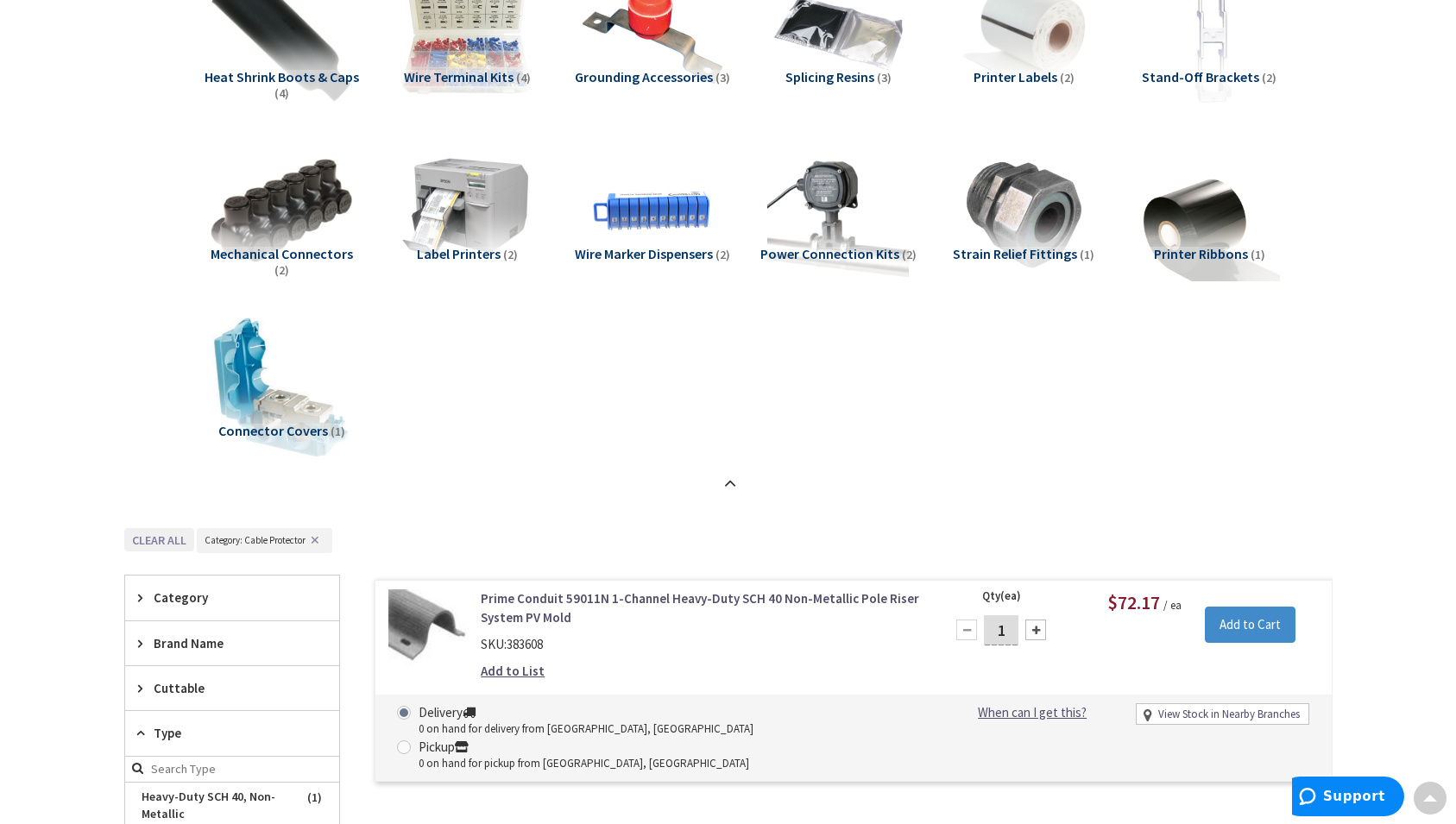
click at [166, 545] on button "Clear all" at bounding box center [159, 539] width 70 height 23
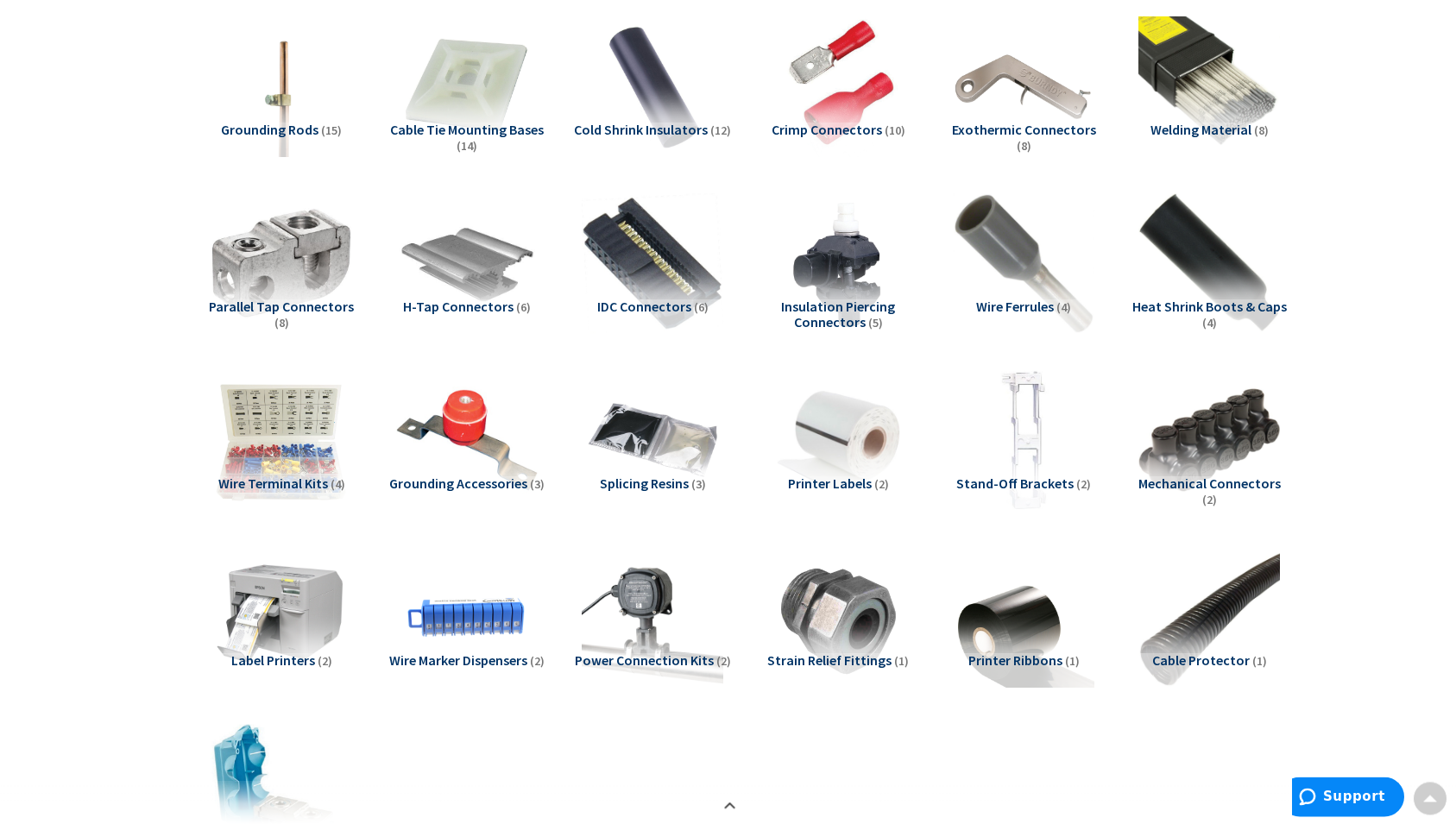
scroll to position [980, 0]
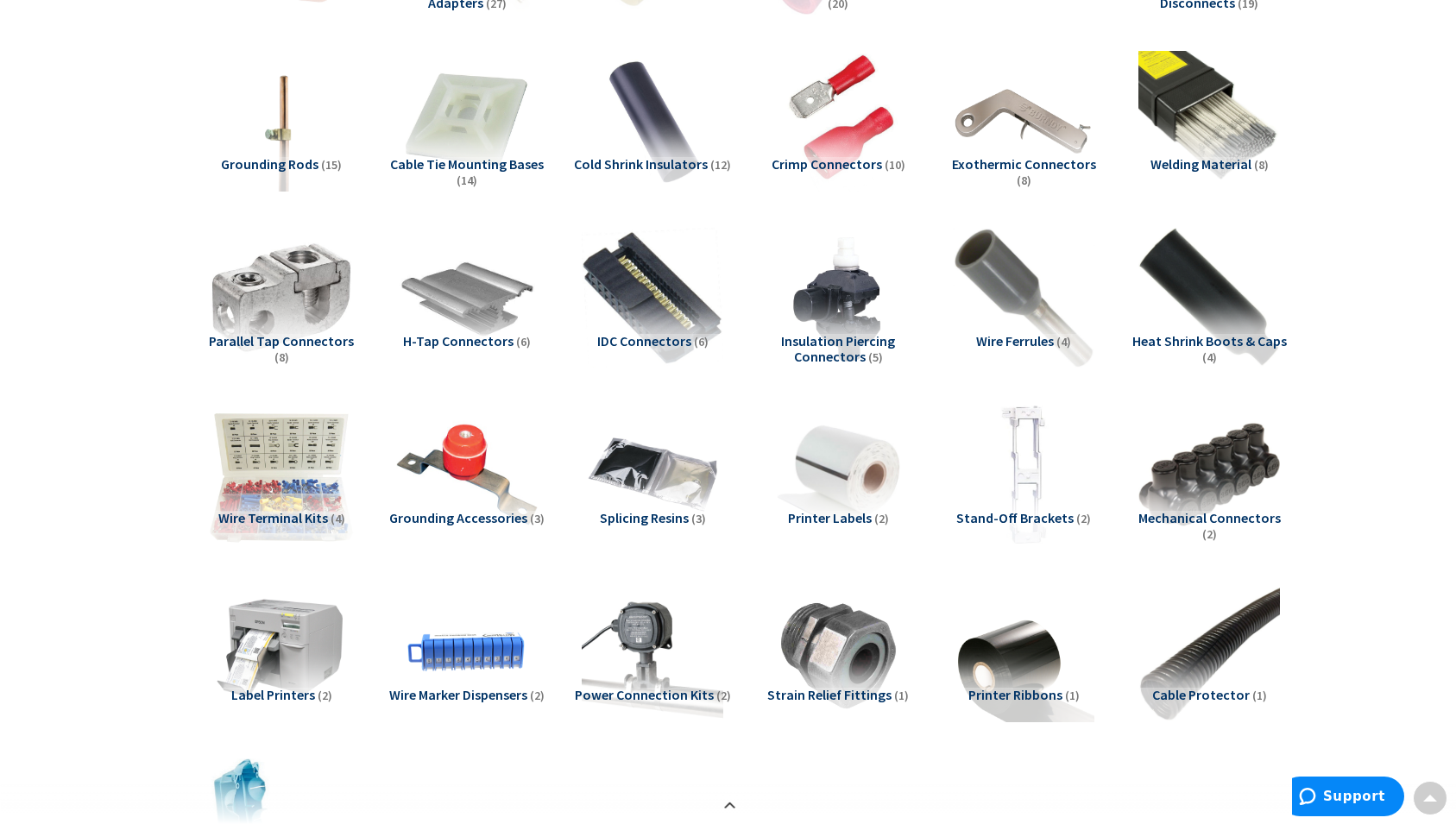
click at [288, 500] on img at bounding box center [281, 474] width 156 height 156
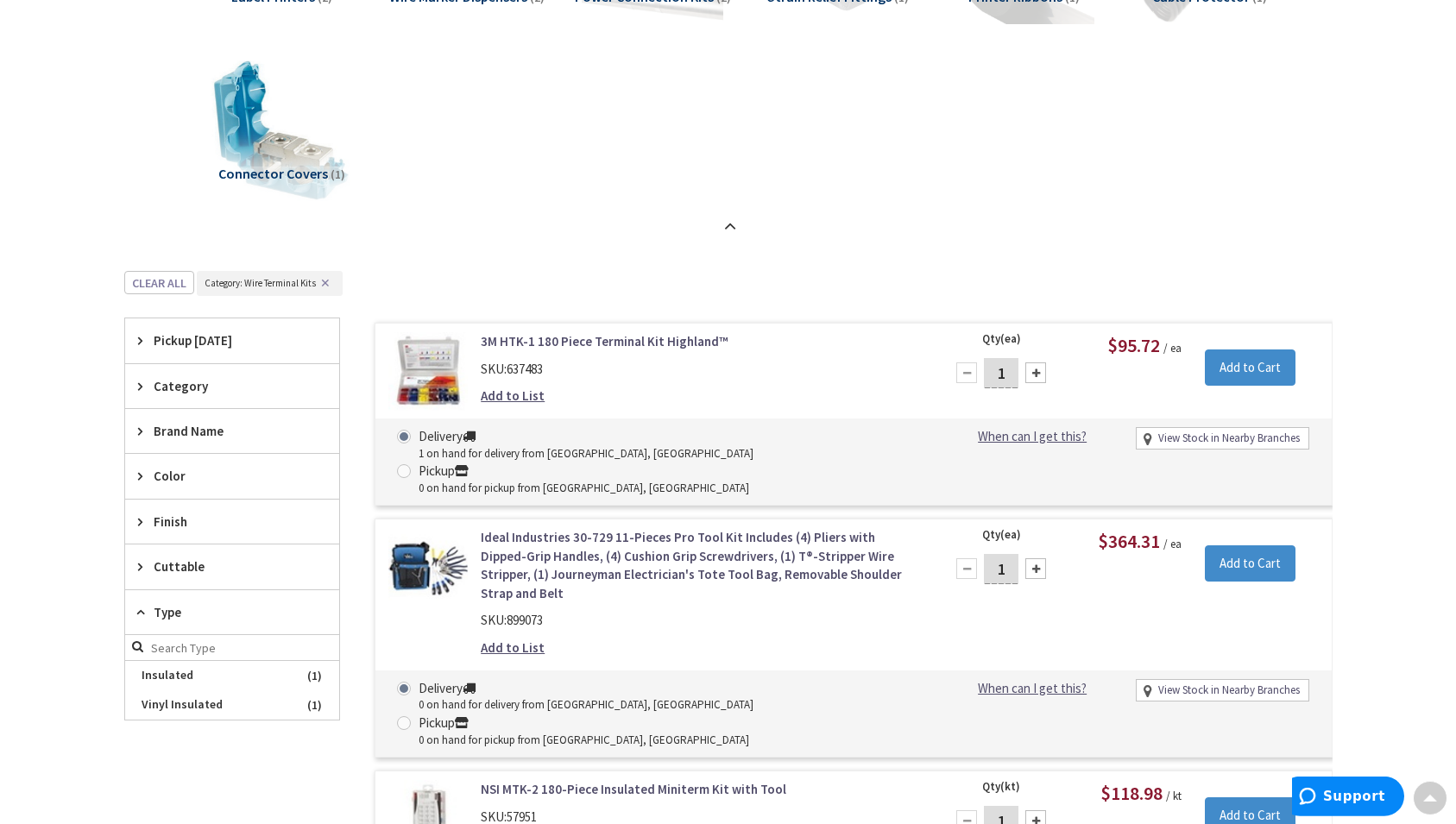
scroll to position [1510, 0]
